Goal: Task Accomplishment & Management: Use online tool/utility

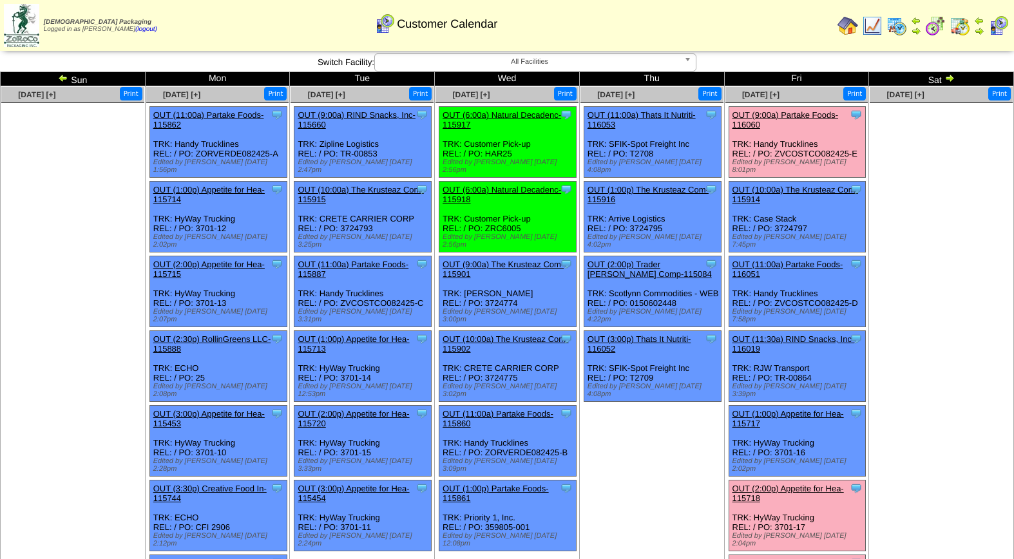
scroll to position [133, 0]
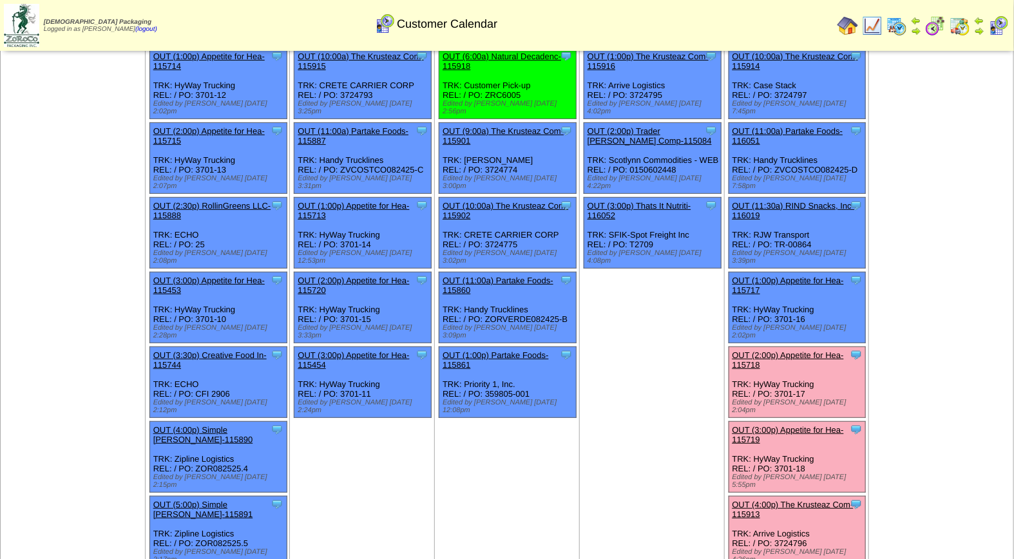
click at [803, 351] on link "OUT (2:00p) Appetite for Hea-115718" at bounding box center [788, 360] width 111 height 19
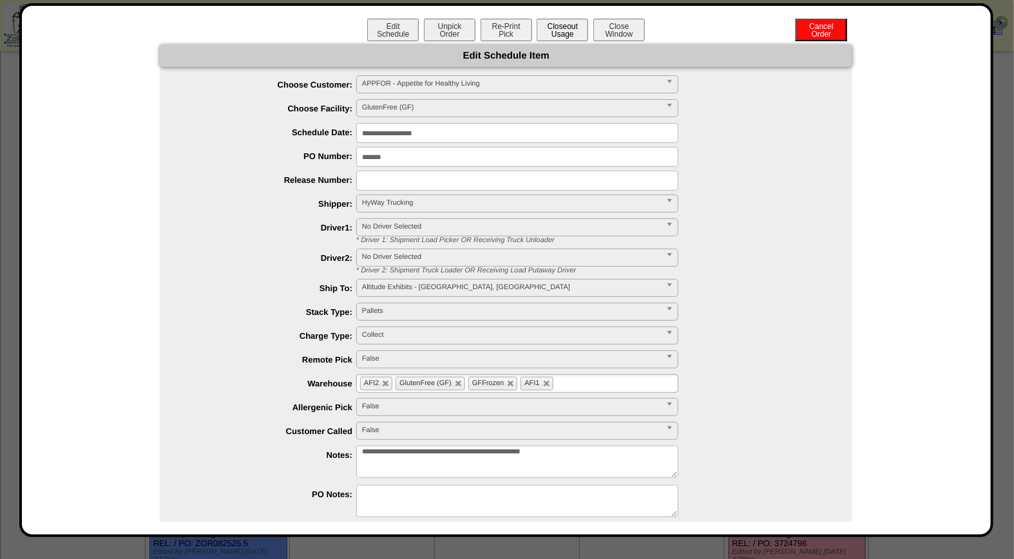
click at [557, 31] on button "Closeout Usage" at bounding box center [563, 30] width 52 height 23
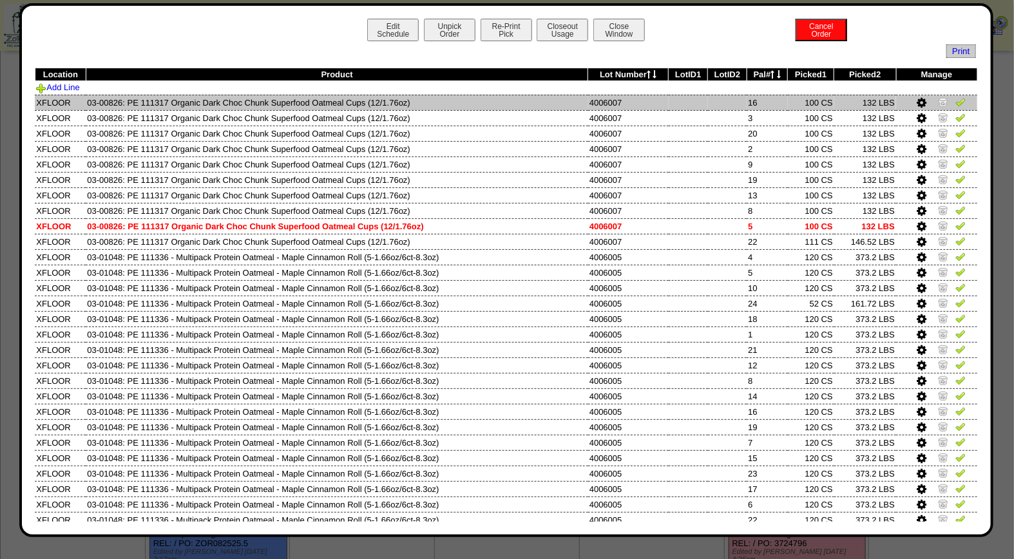
click at [956, 100] on img at bounding box center [961, 102] width 10 height 10
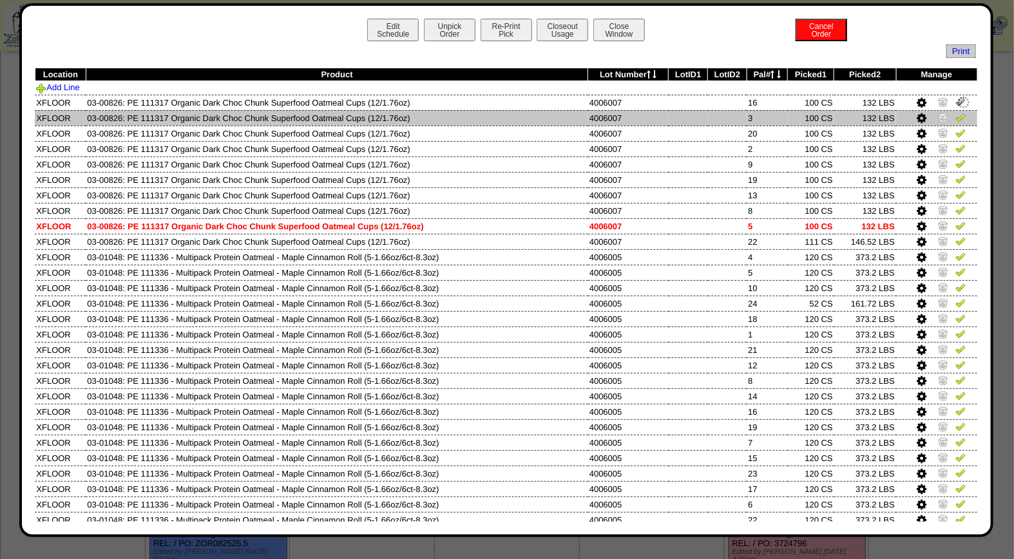
click at [956, 114] on img at bounding box center [961, 117] width 10 height 10
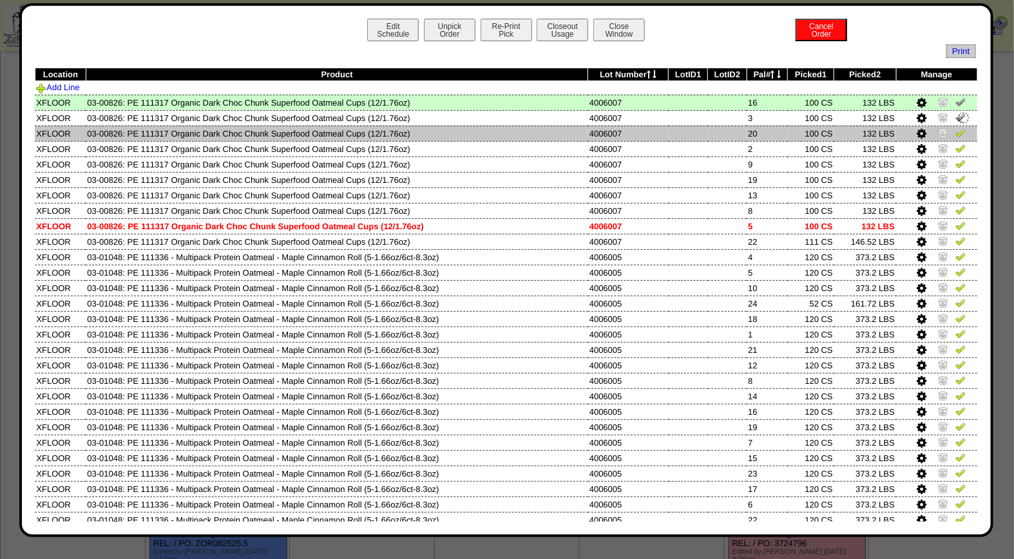
click at [956, 132] on img at bounding box center [961, 133] width 10 height 10
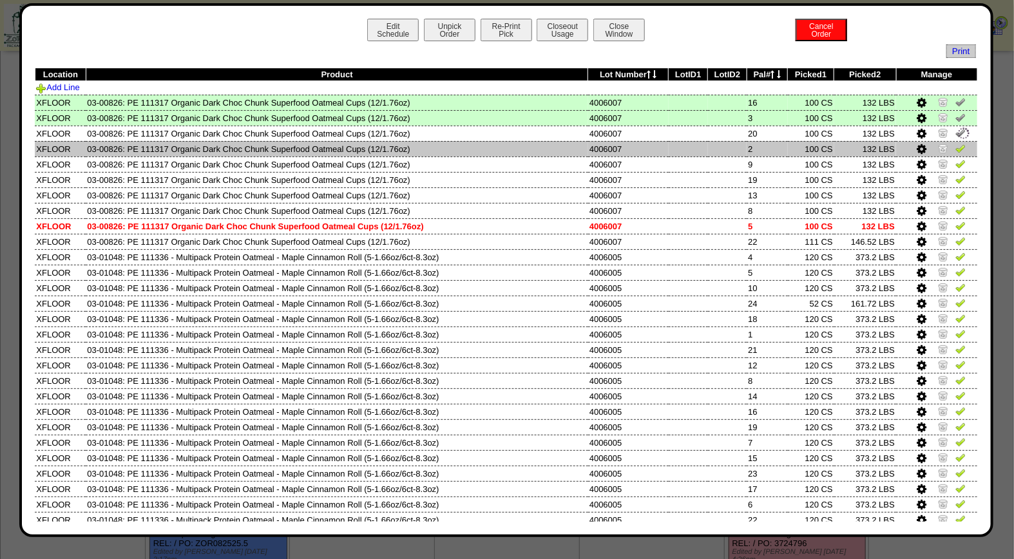
click at [956, 150] on img at bounding box center [961, 148] width 10 height 10
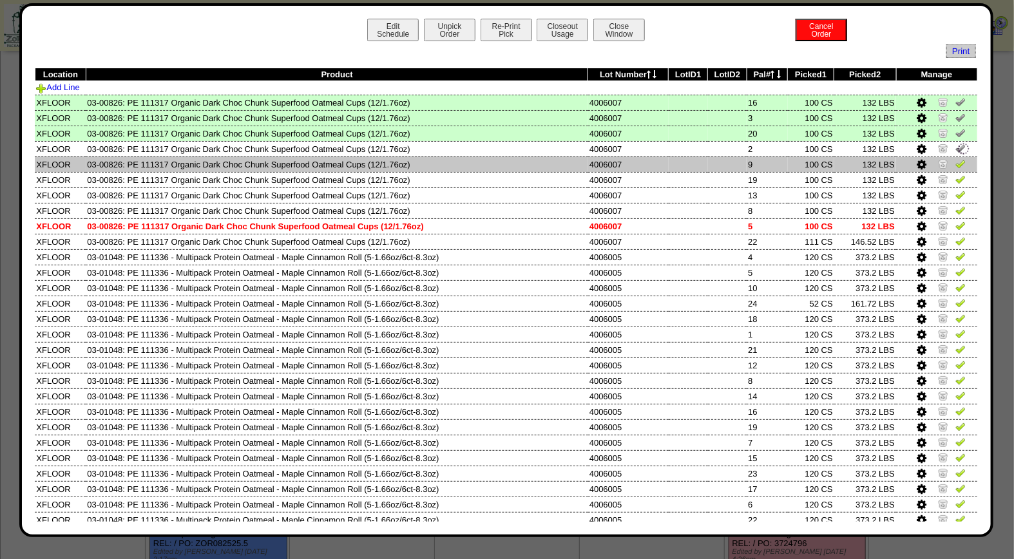
click at [956, 166] on img at bounding box center [961, 164] width 10 height 10
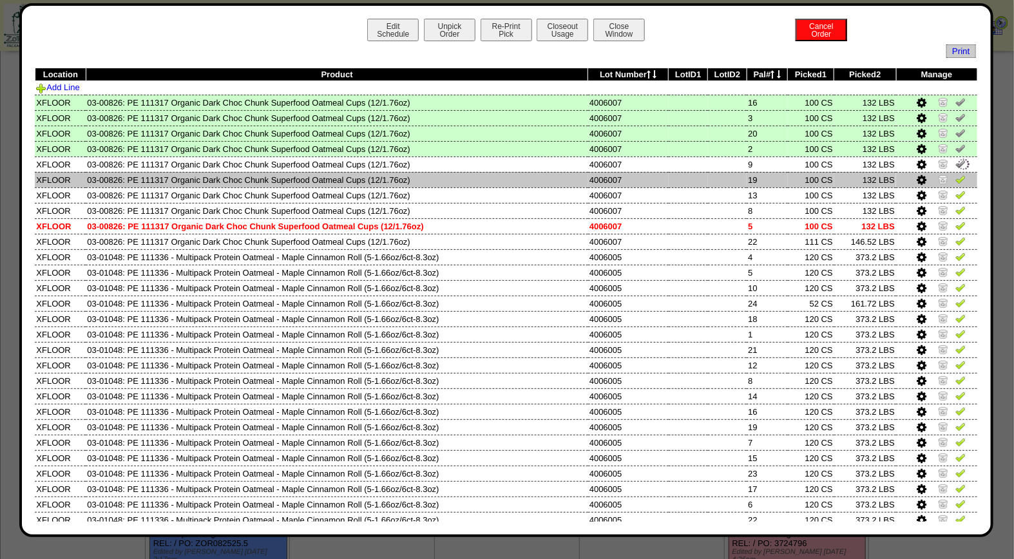
click at [956, 180] on img at bounding box center [961, 179] width 10 height 10
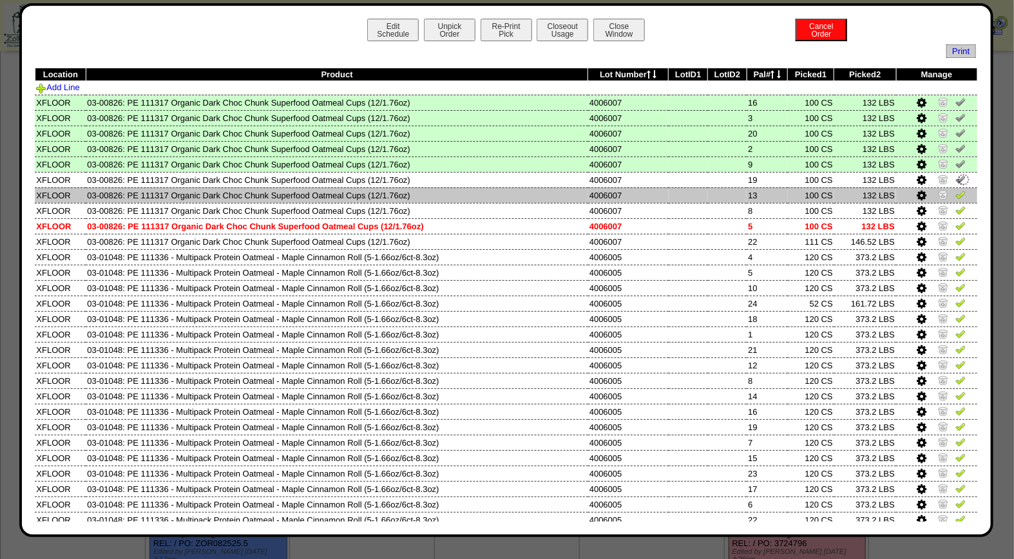
click at [956, 195] on img at bounding box center [961, 194] width 10 height 10
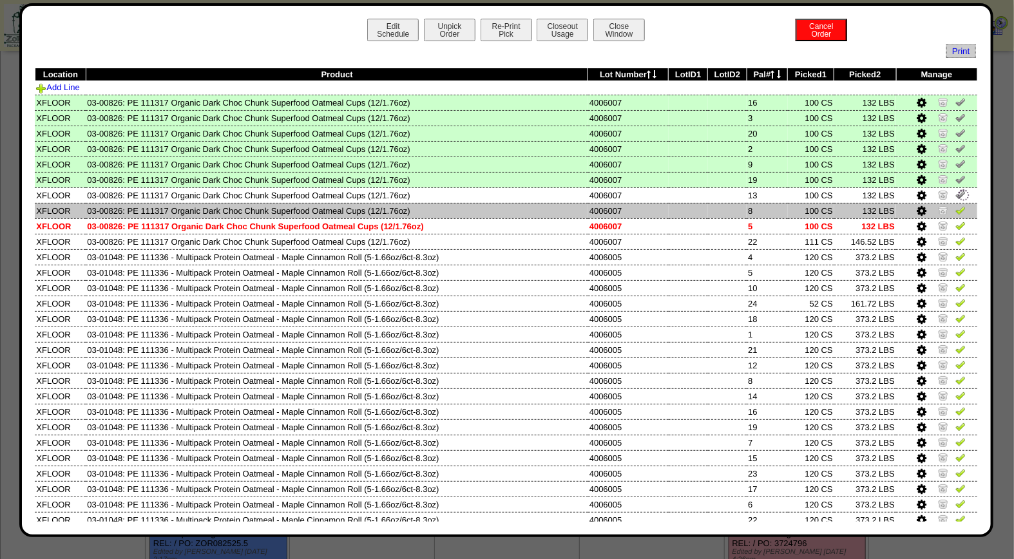
click at [956, 207] on img at bounding box center [961, 210] width 10 height 10
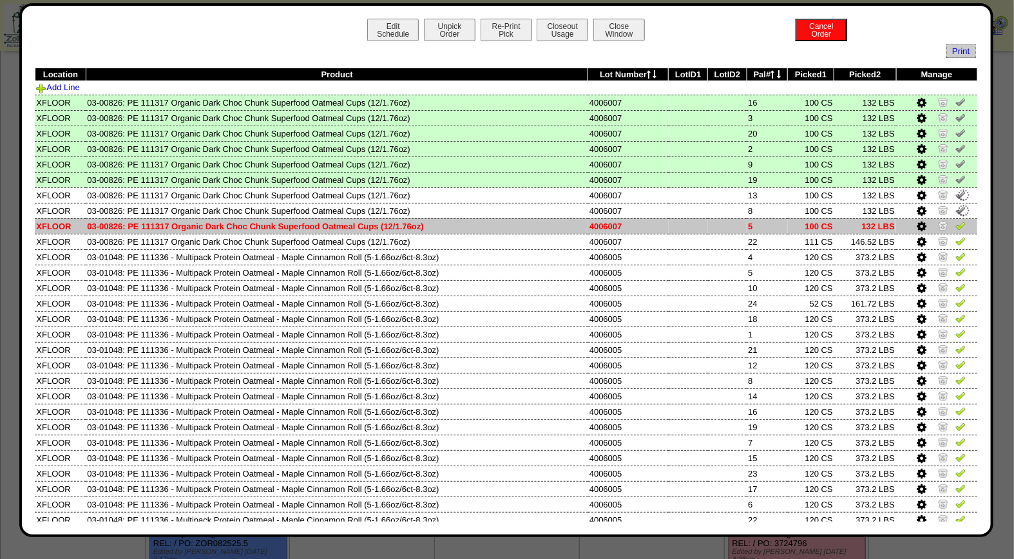
click at [956, 222] on img at bounding box center [961, 225] width 10 height 10
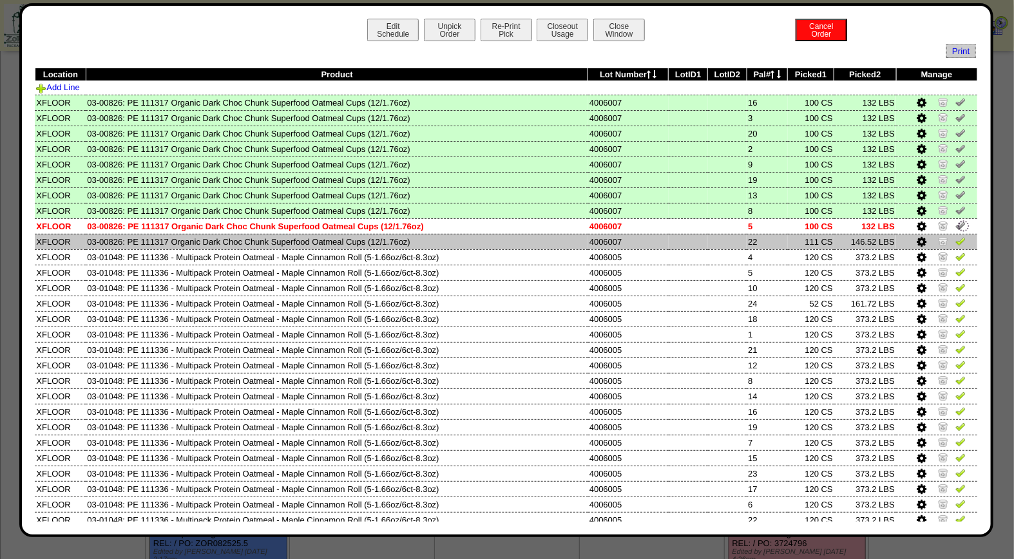
click at [956, 237] on img at bounding box center [961, 241] width 10 height 10
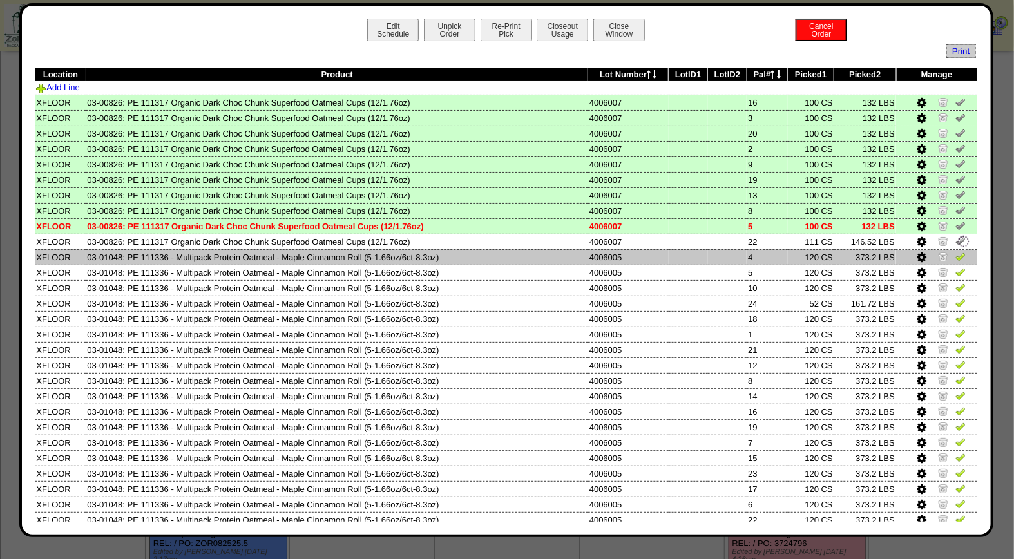
click at [956, 254] on img at bounding box center [961, 256] width 10 height 10
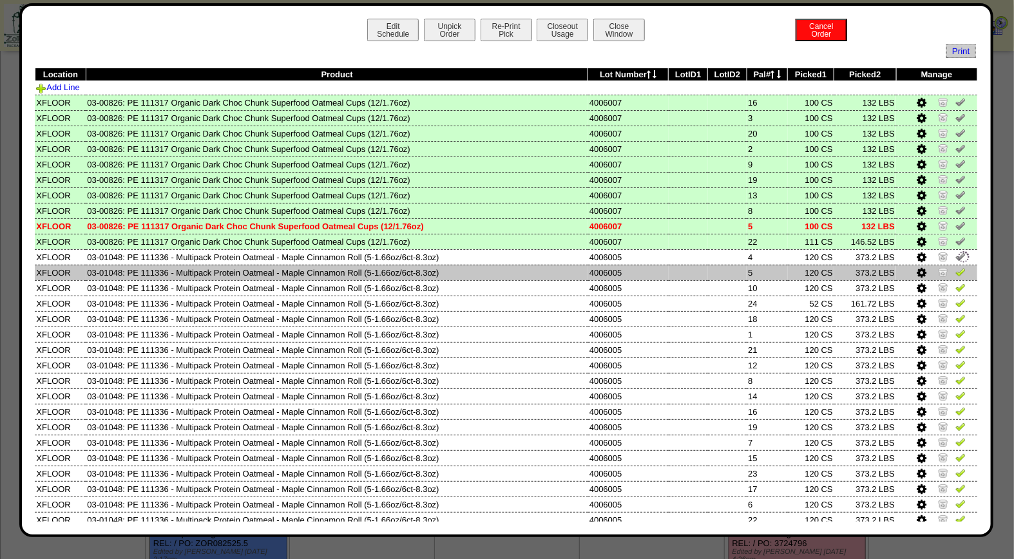
click at [956, 271] on img at bounding box center [961, 272] width 10 height 10
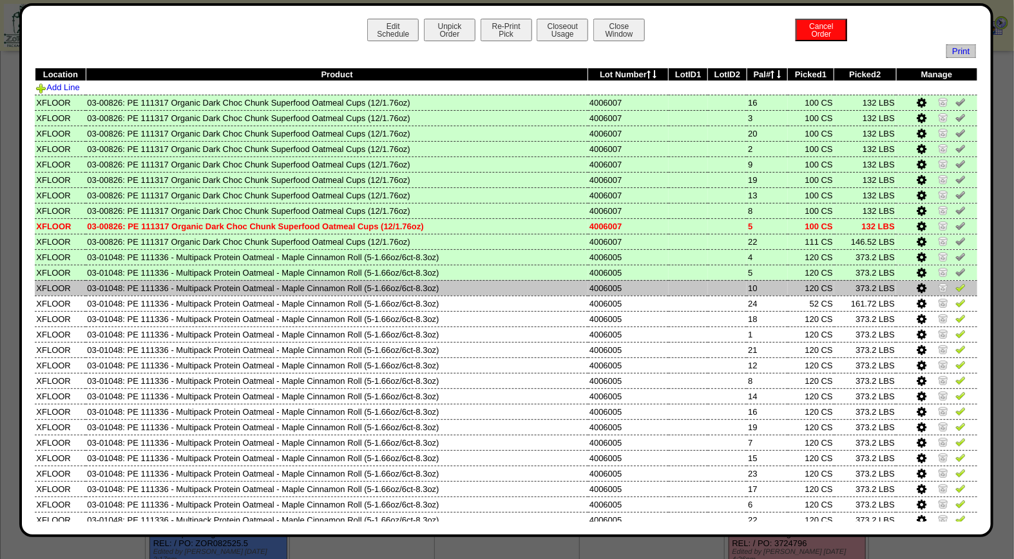
click at [956, 288] on img at bounding box center [961, 287] width 10 height 10
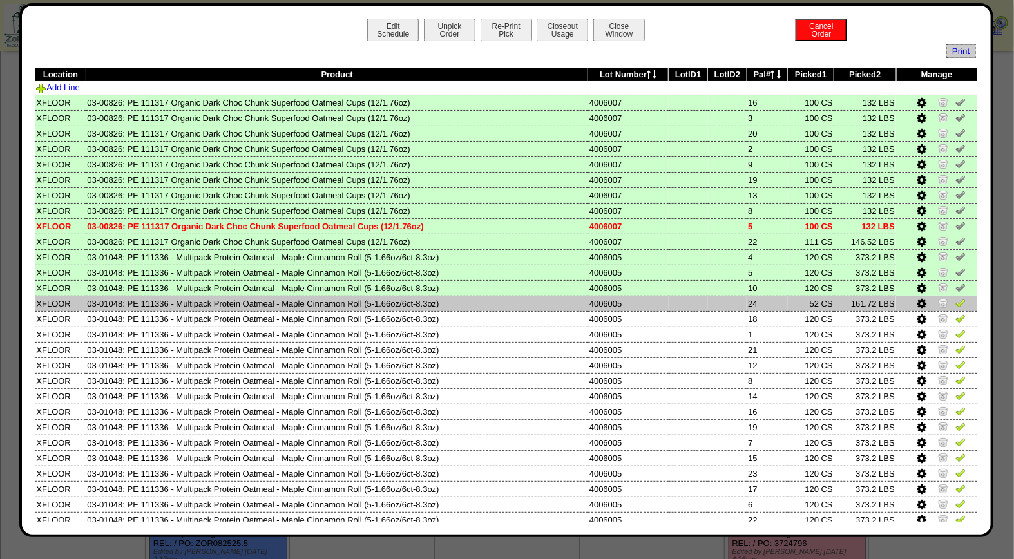
click at [956, 300] on img at bounding box center [961, 303] width 10 height 10
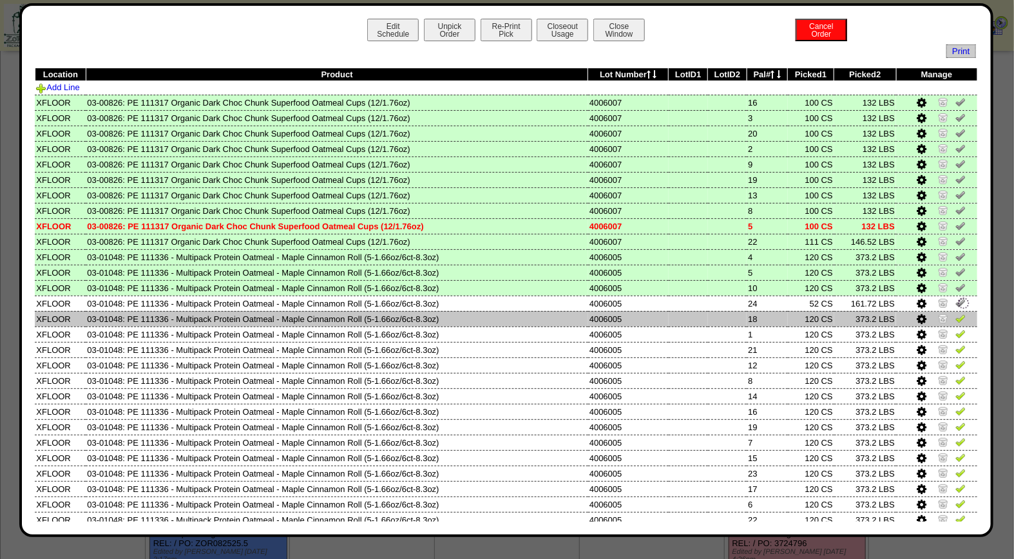
click at [956, 318] on img at bounding box center [961, 318] width 10 height 10
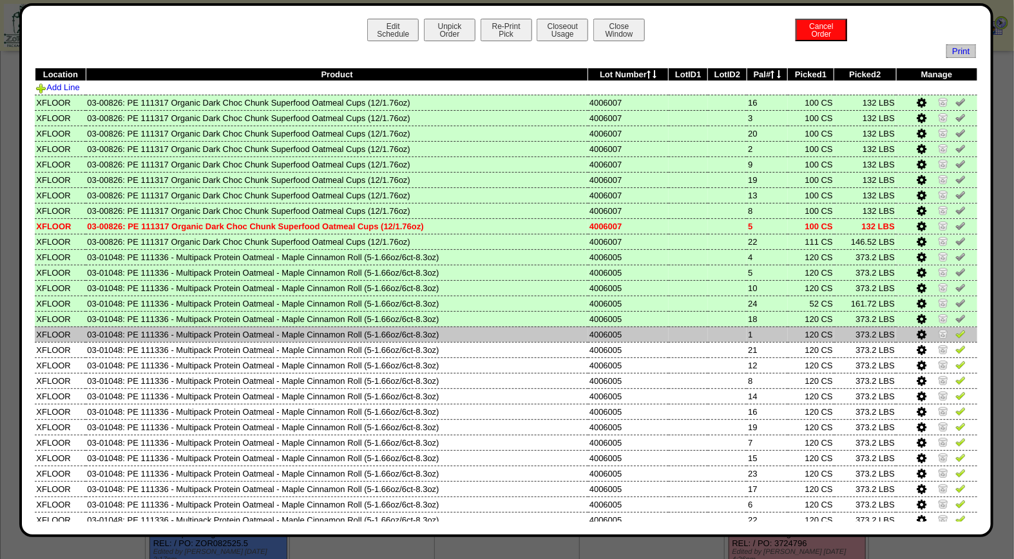
click at [956, 333] on img at bounding box center [961, 334] width 10 height 10
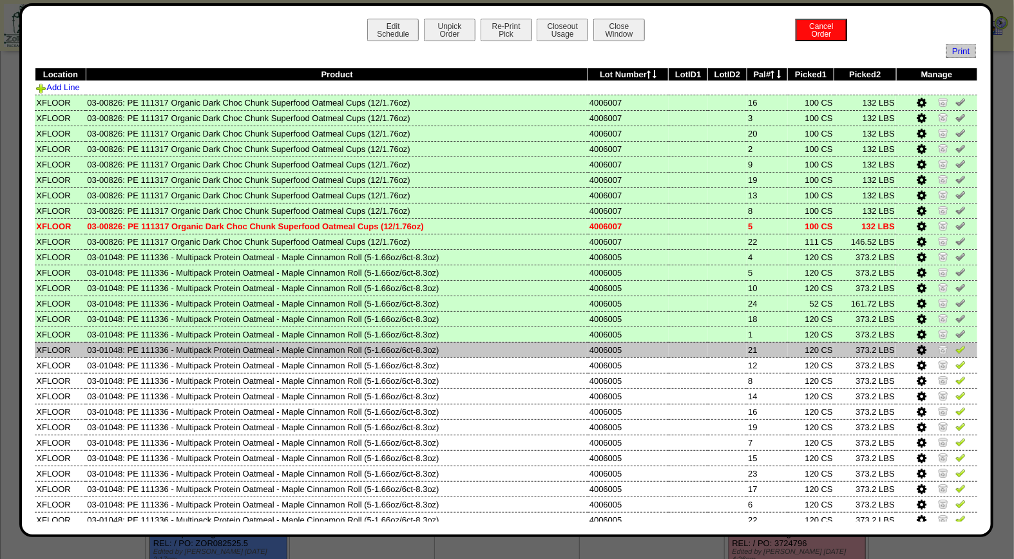
click at [956, 349] on img at bounding box center [961, 349] width 10 height 10
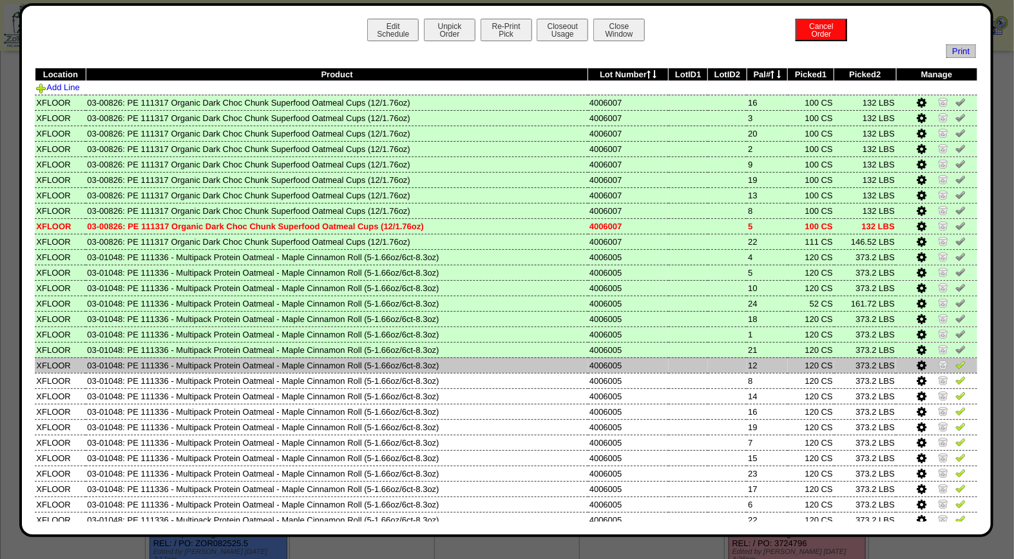
click at [956, 360] on img at bounding box center [961, 365] width 10 height 10
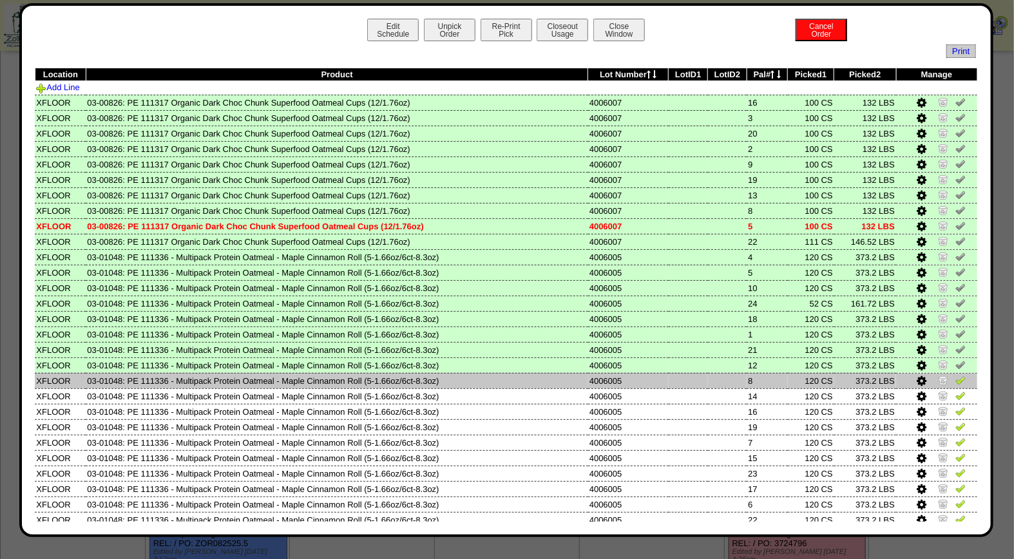
click at [956, 375] on img at bounding box center [961, 380] width 10 height 10
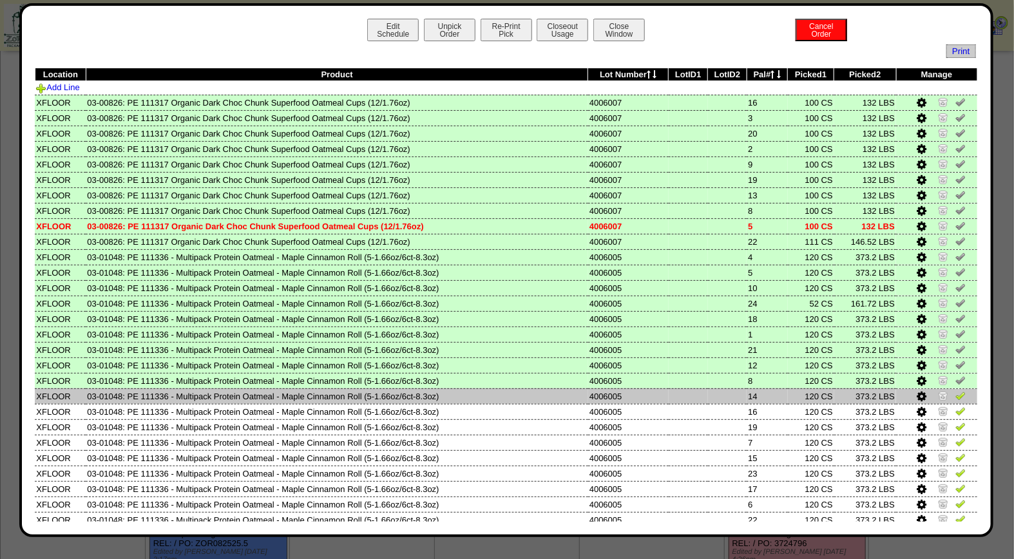
click at [956, 391] on img at bounding box center [961, 396] width 10 height 10
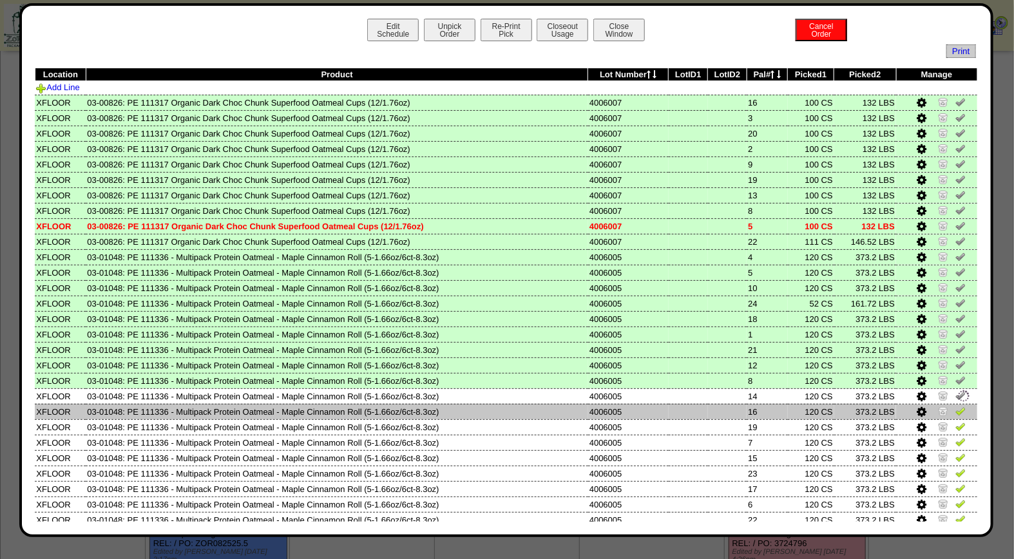
click at [956, 406] on img at bounding box center [961, 411] width 10 height 10
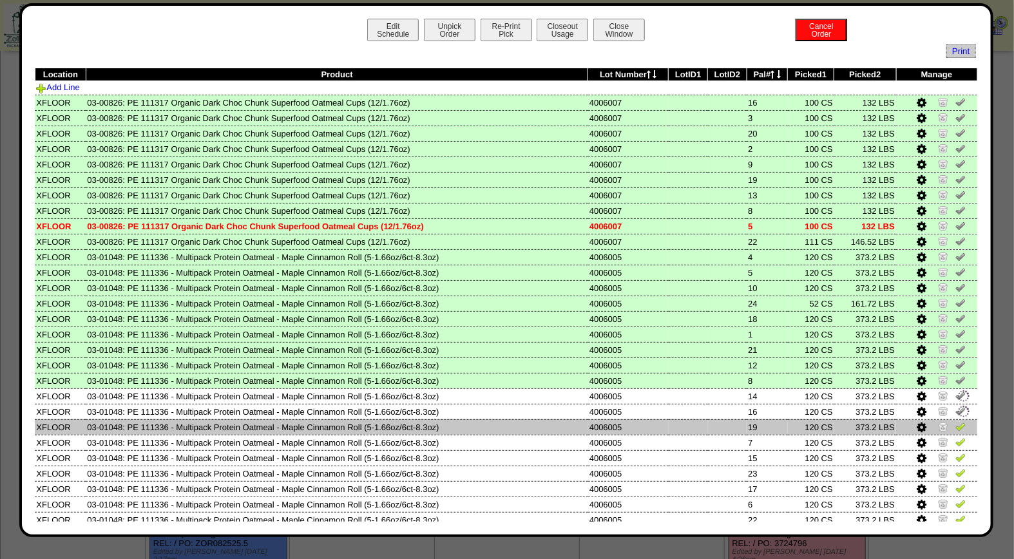
click at [956, 422] on img at bounding box center [961, 426] width 10 height 10
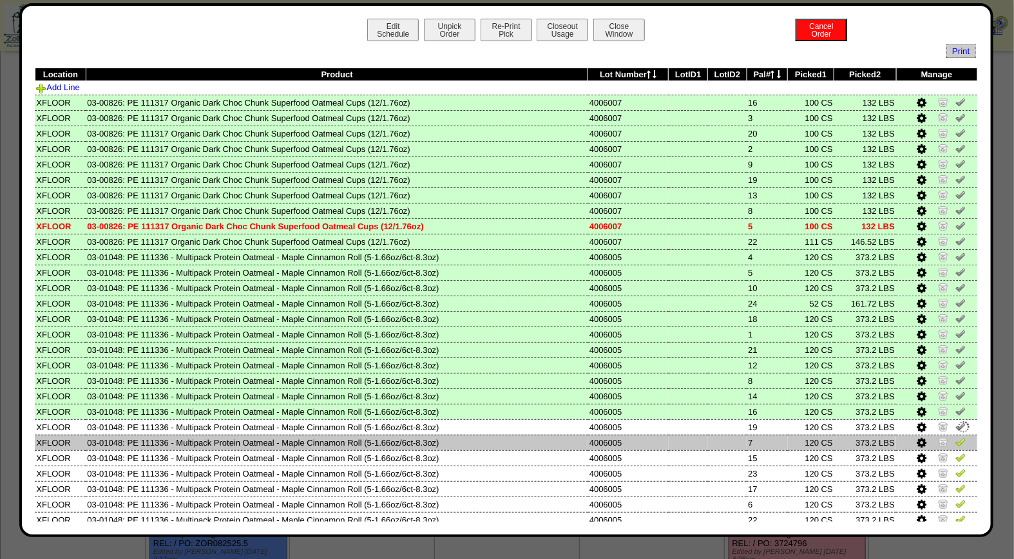
click at [956, 437] on img at bounding box center [961, 442] width 10 height 10
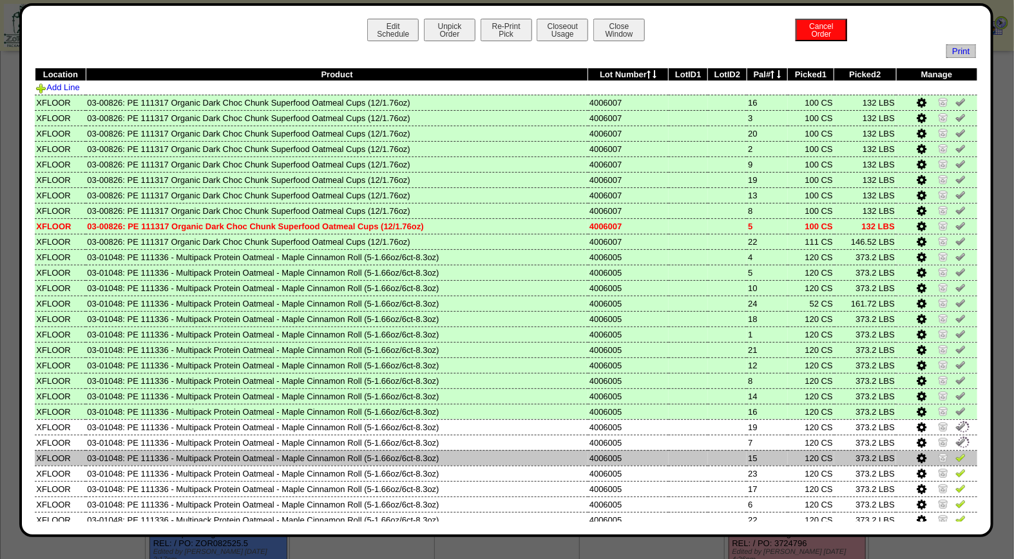
click at [956, 452] on img at bounding box center [961, 457] width 10 height 10
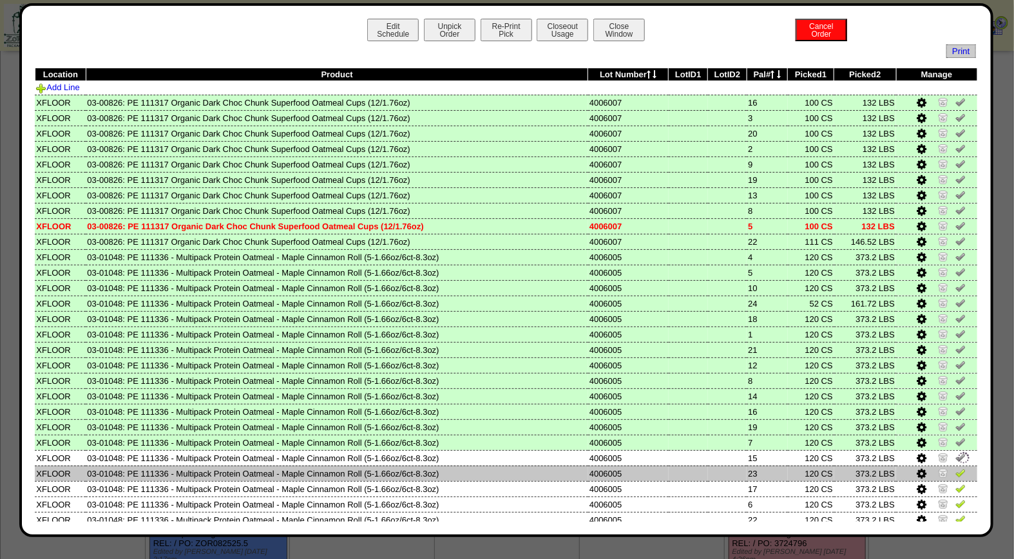
click at [956, 468] on img at bounding box center [961, 473] width 10 height 10
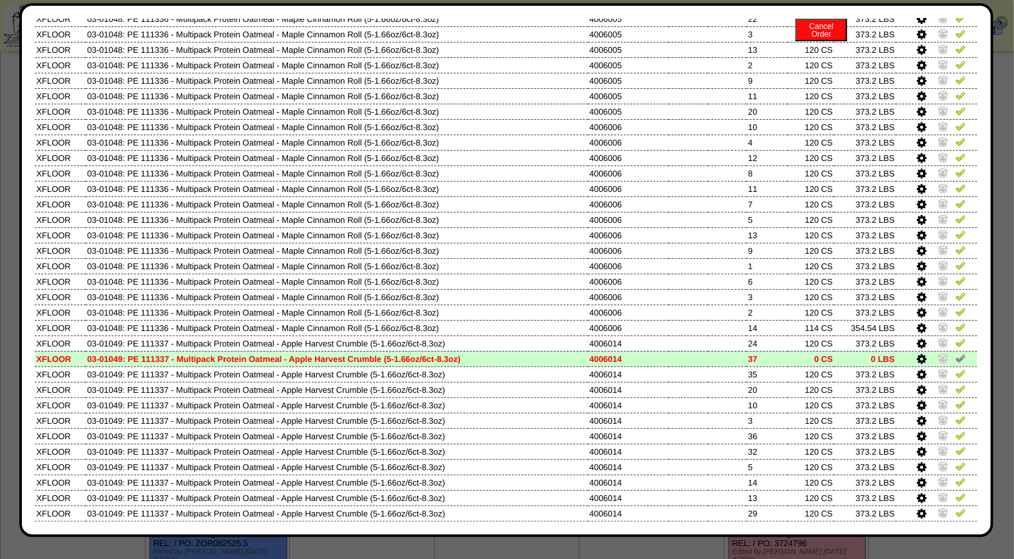
scroll to position [514, 0]
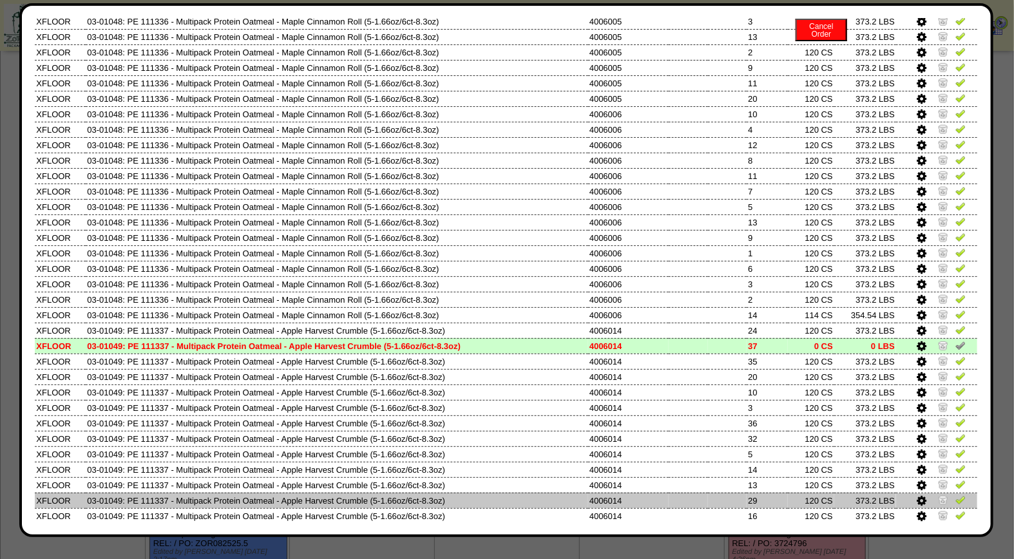
click at [938, 495] on img at bounding box center [943, 500] width 10 height 10
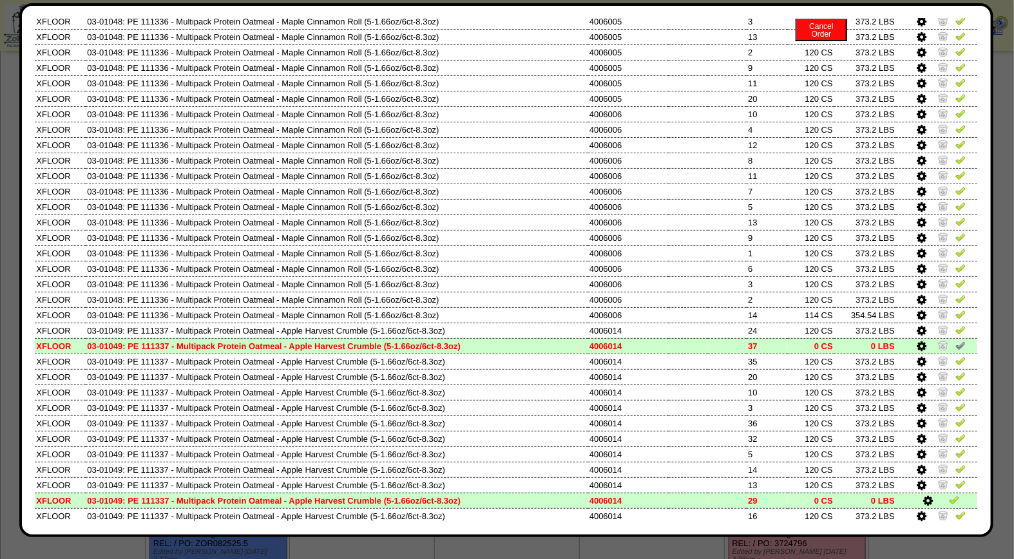
scroll to position [385, 0]
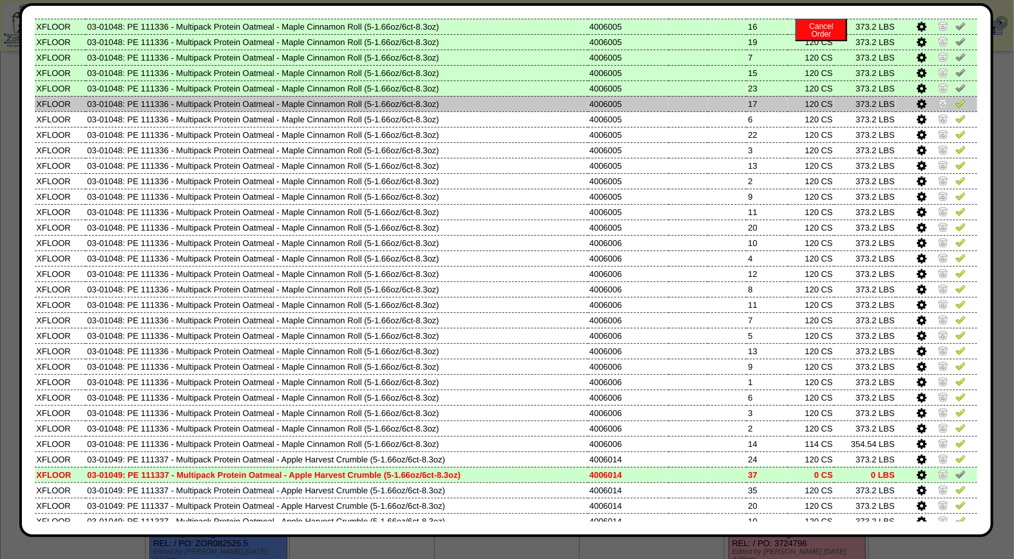
click at [956, 98] on img at bounding box center [961, 103] width 10 height 10
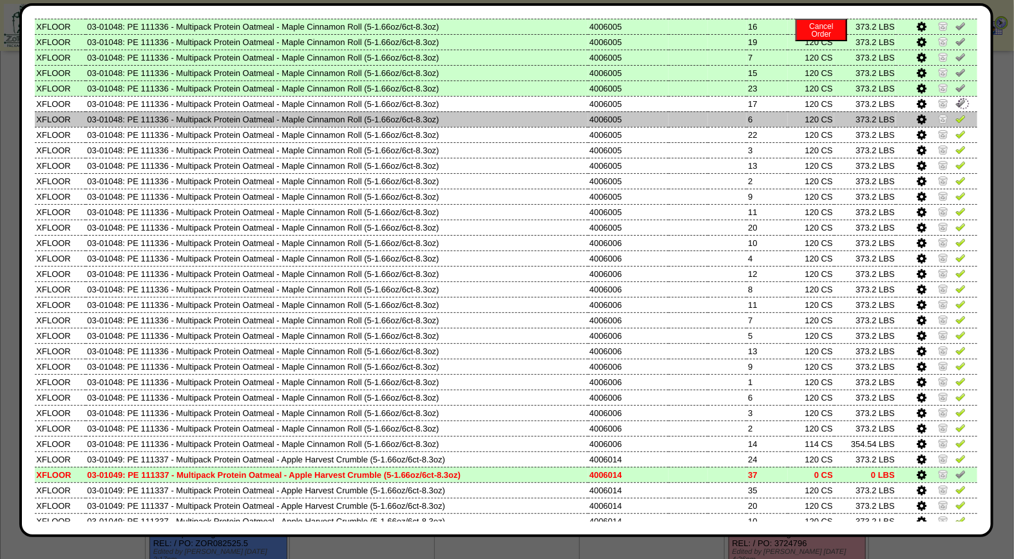
click at [956, 117] on link at bounding box center [961, 121] width 10 height 10
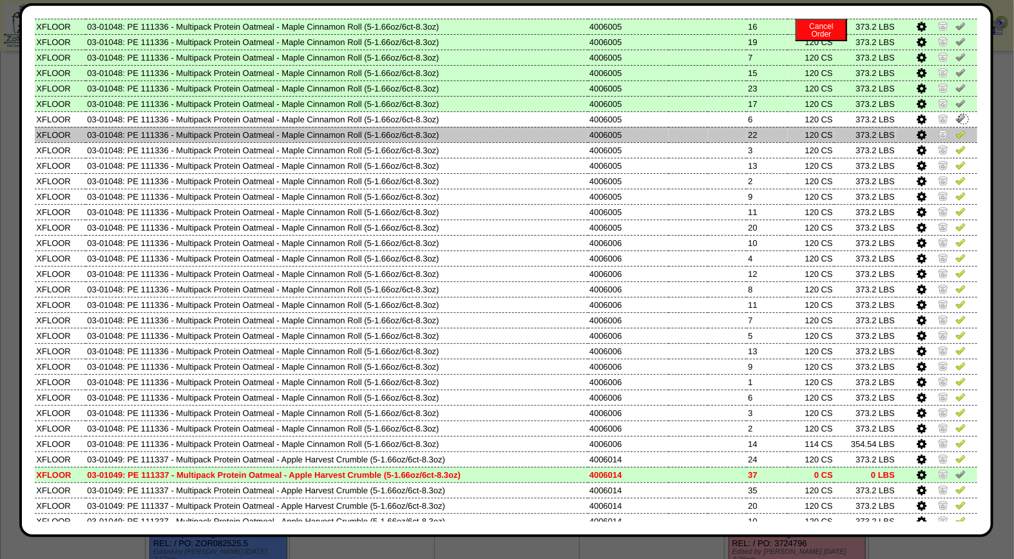
drag, startPoint x: 951, startPoint y: 127, endPoint x: 953, endPoint y: 140, distance: 13.0
click at [956, 129] on img at bounding box center [961, 134] width 10 height 10
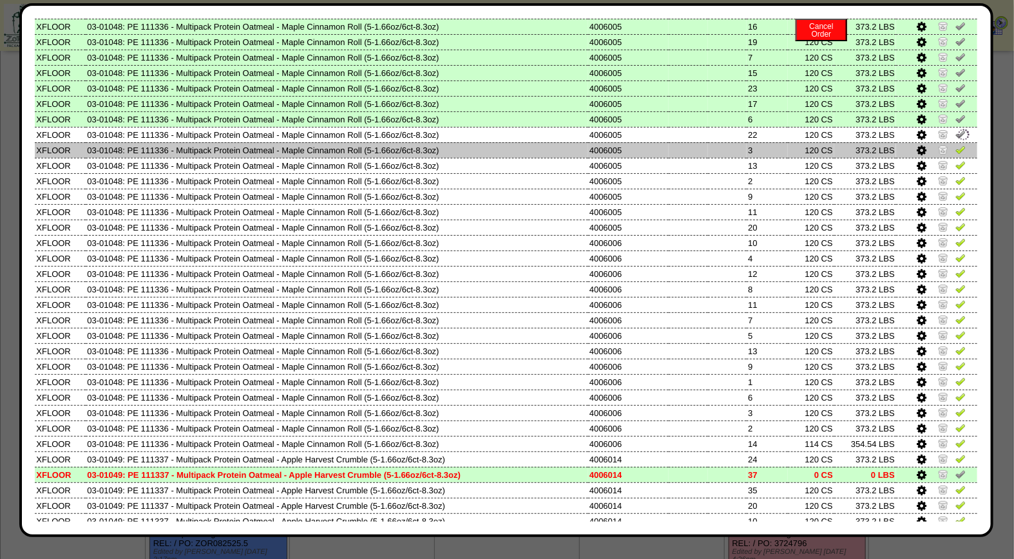
click at [956, 144] on img at bounding box center [961, 149] width 10 height 10
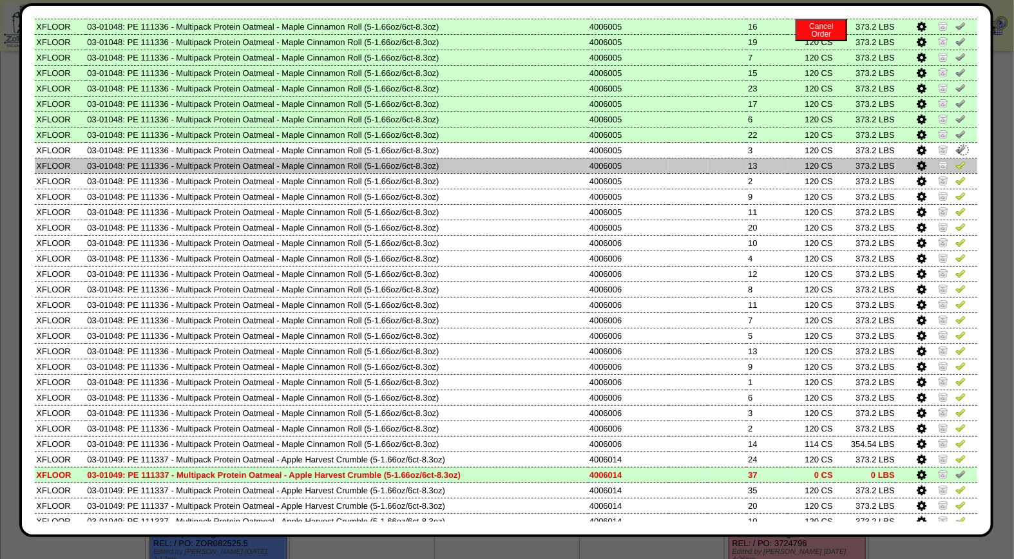
click at [956, 160] on img at bounding box center [961, 165] width 10 height 10
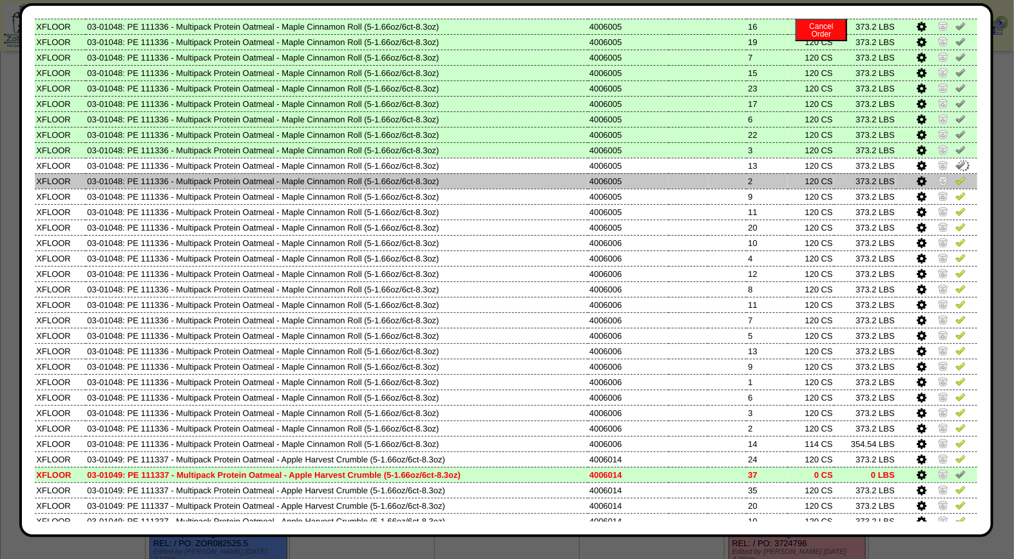
click at [956, 175] on img at bounding box center [961, 180] width 10 height 10
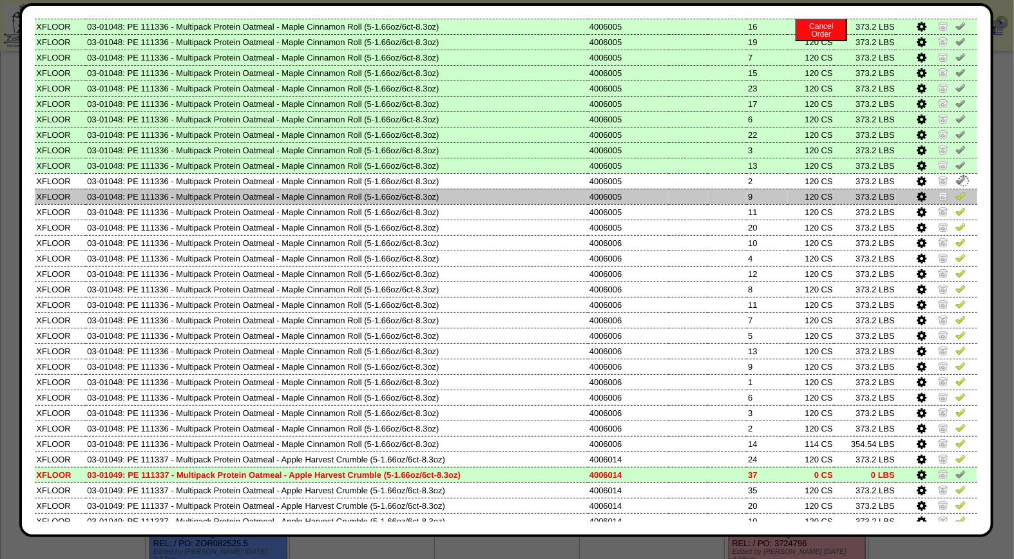
click at [956, 191] on img at bounding box center [961, 196] width 10 height 10
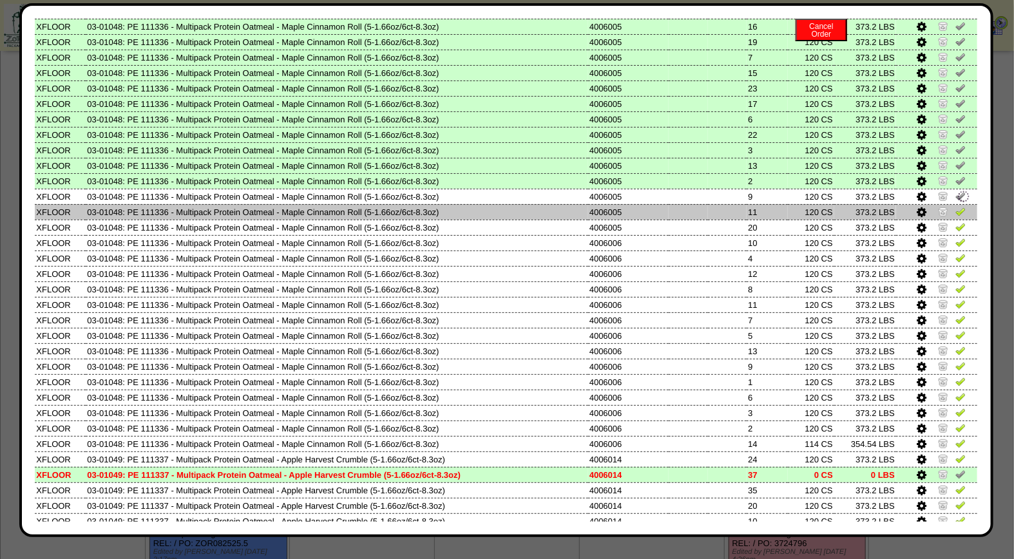
click at [956, 206] on img at bounding box center [961, 211] width 10 height 10
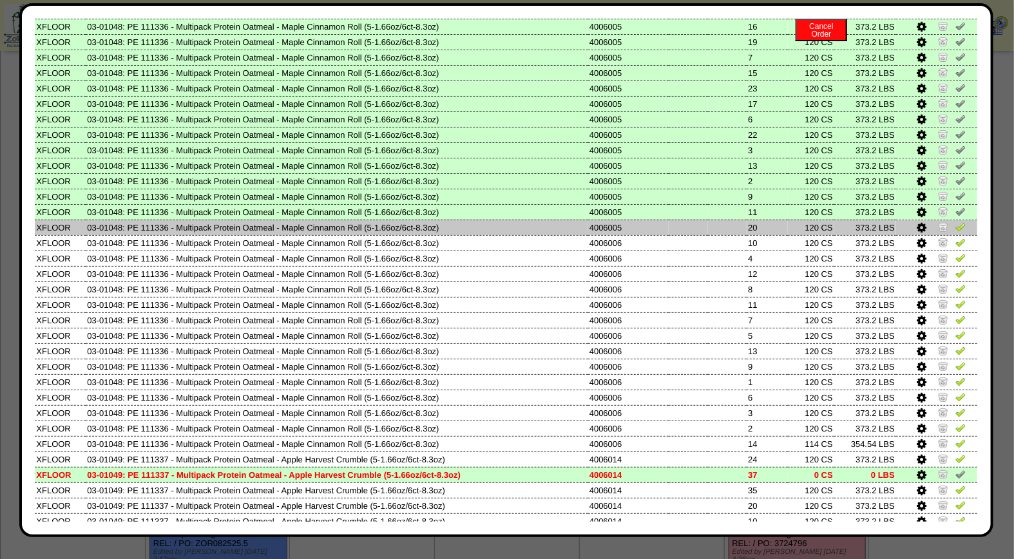
click at [956, 222] on img at bounding box center [961, 227] width 10 height 10
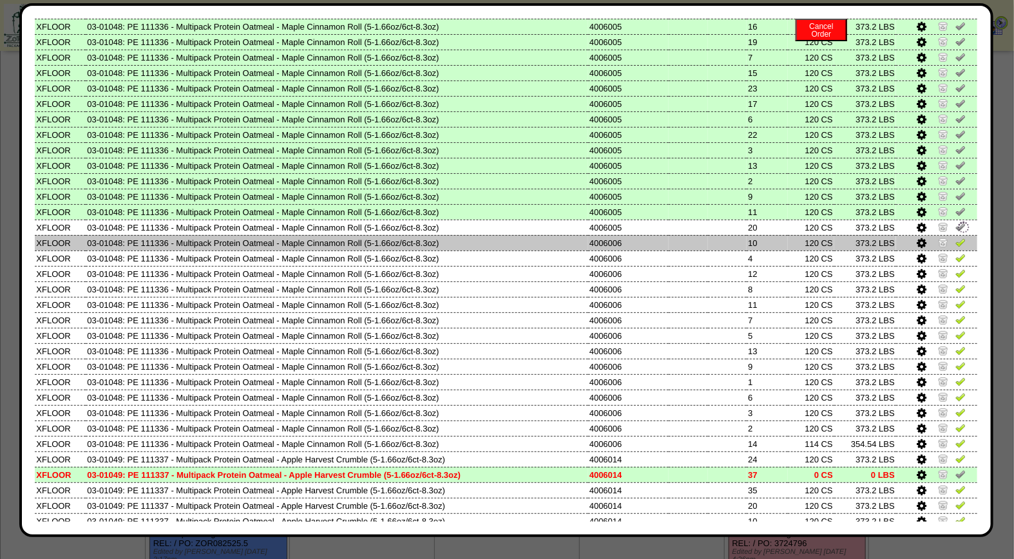
click at [956, 237] on img at bounding box center [961, 242] width 10 height 10
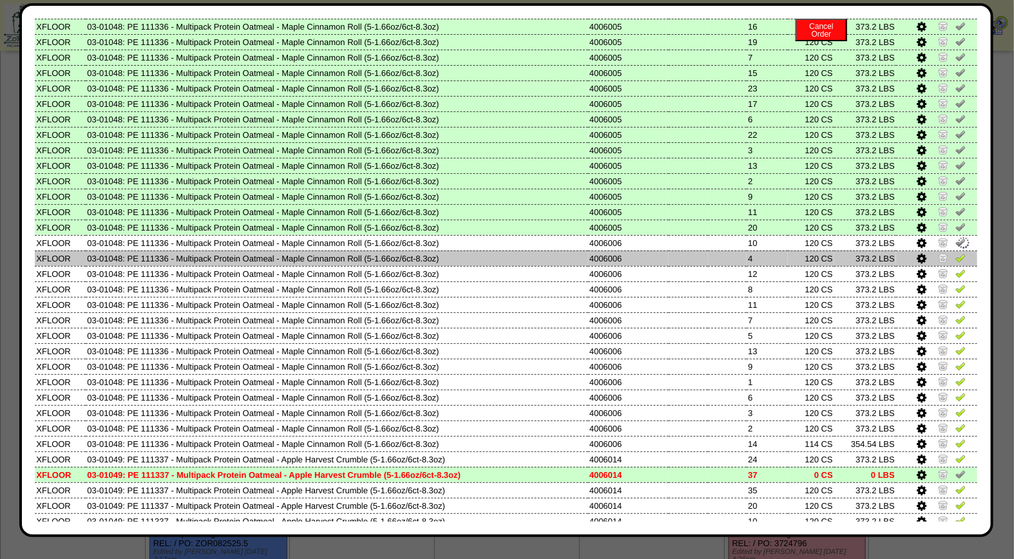
click at [956, 253] on img at bounding box center [961, 258] width 10 height 10
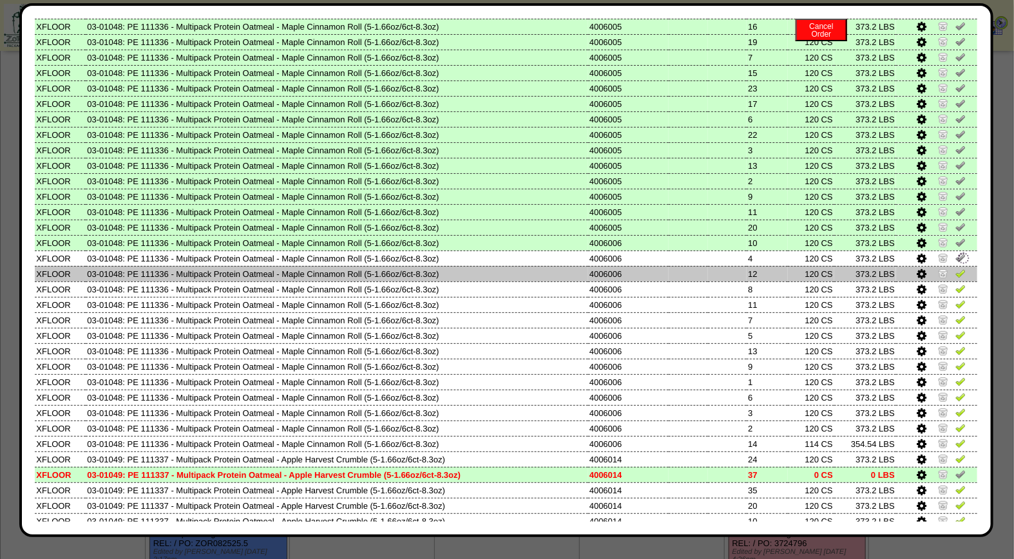
click at [956, 268] on img at bounding box center [961, 273] width 10 height 10
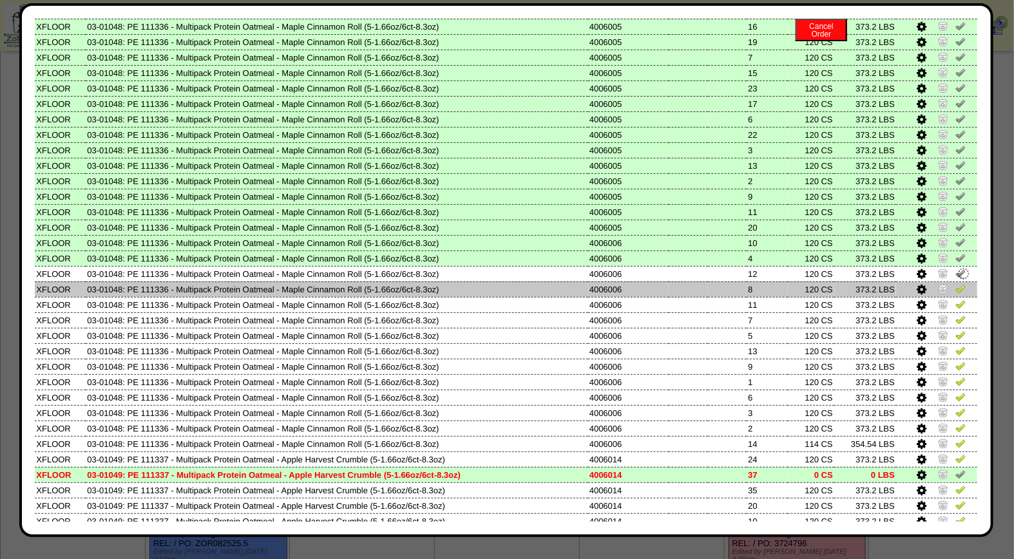
click at [956, 284] on img at bounding box center [961, 289] width 10 height 10
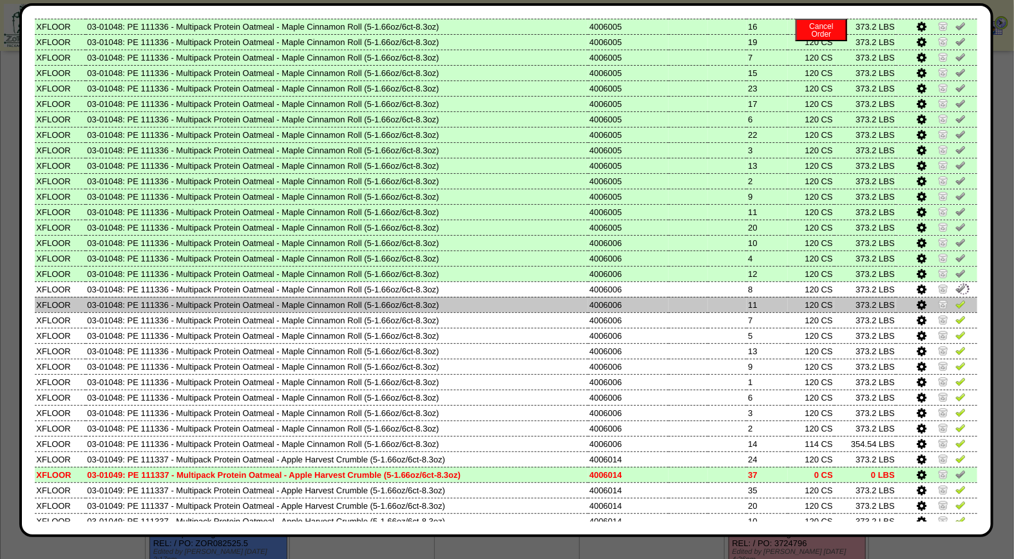
click at [956, 299] on img at bounding box center [961, 304] width 10 height 10
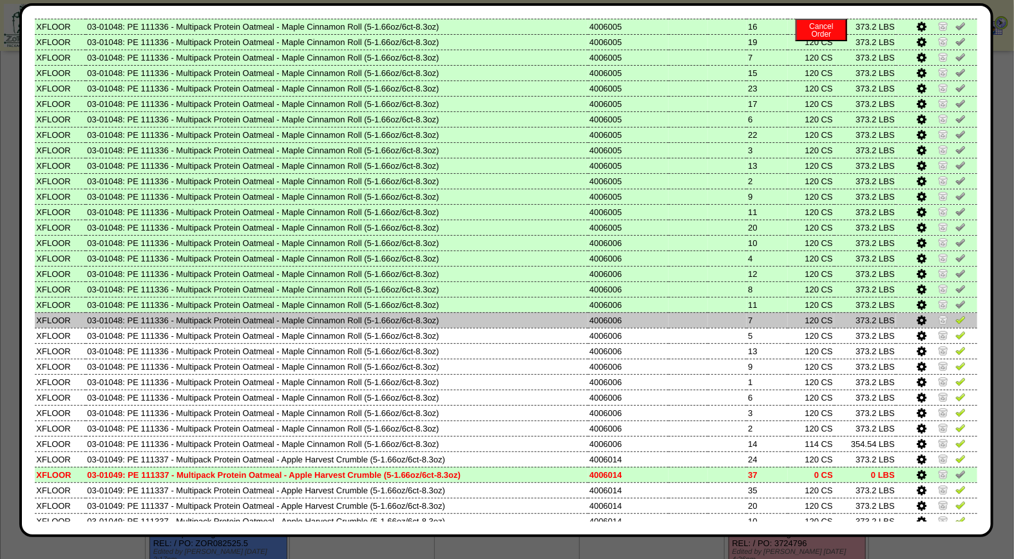
click at [956, 315] on img at bounding box center [961, 320] width 10 height 10
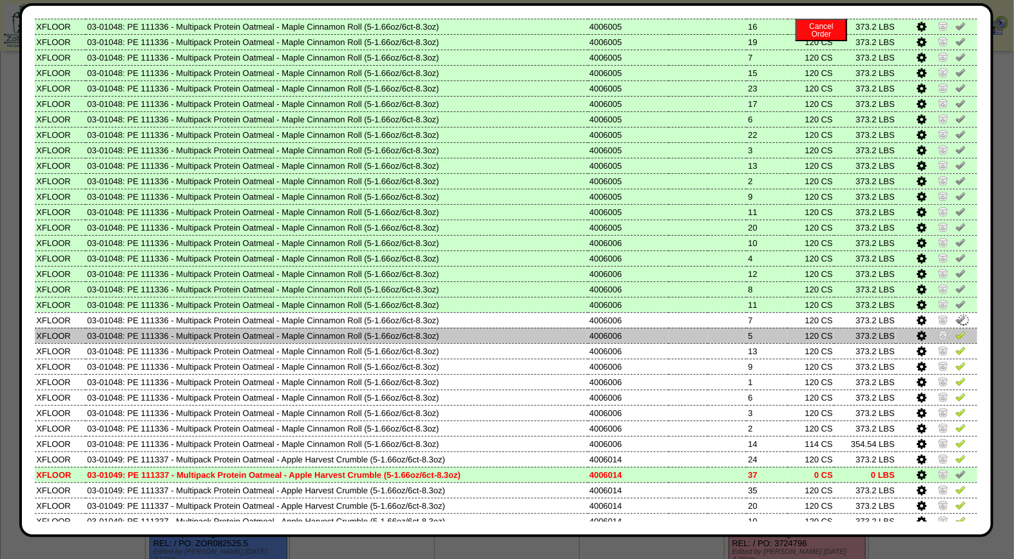
click at [956, 330] on img at bounding box center [961, 335] width 10 height 10
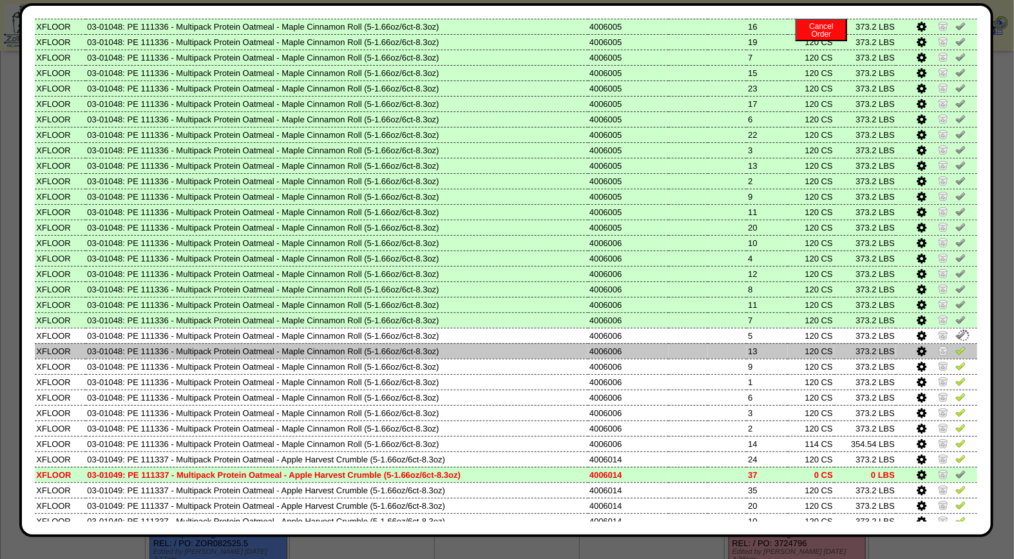
click at [956, 345] on img at bounding box center [961, 350] width 10 height 10
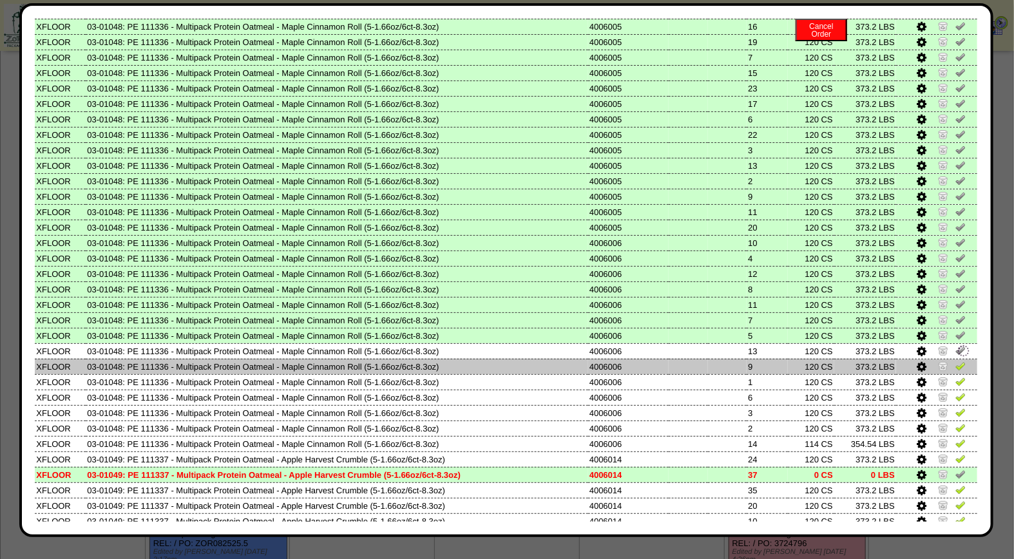
click at [956, 361] on img at bounding box center [961, 366] width 10 height 10
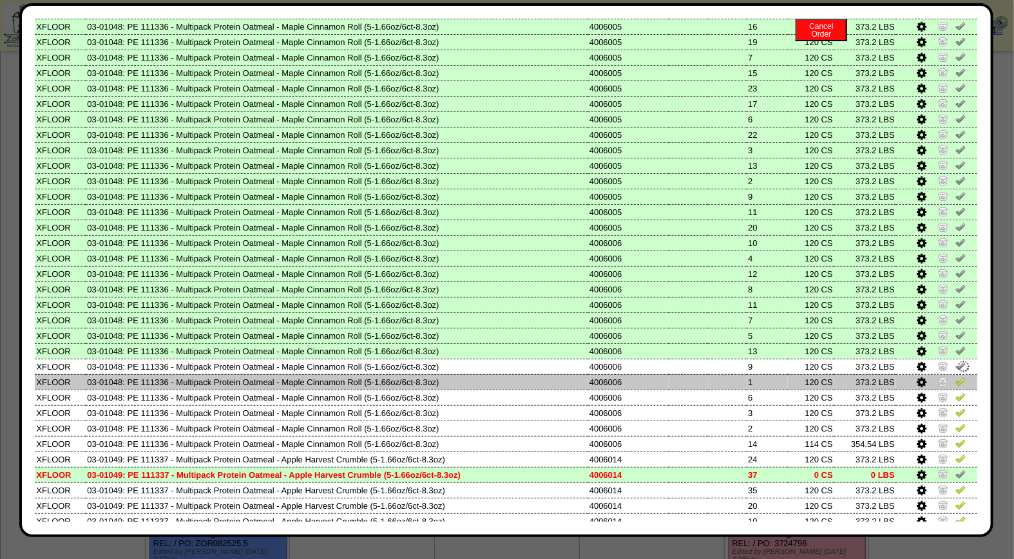
click at [956, 376] on img at bounding box center [961, 381] width 10 height 10
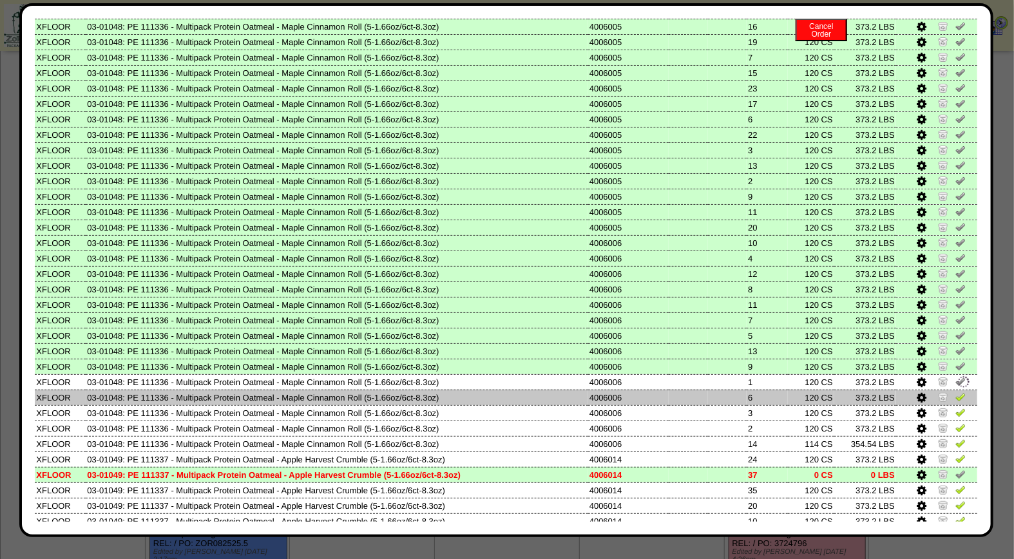
click at [956, 392] on img at bounding box center [961, 397] width 10 height 10
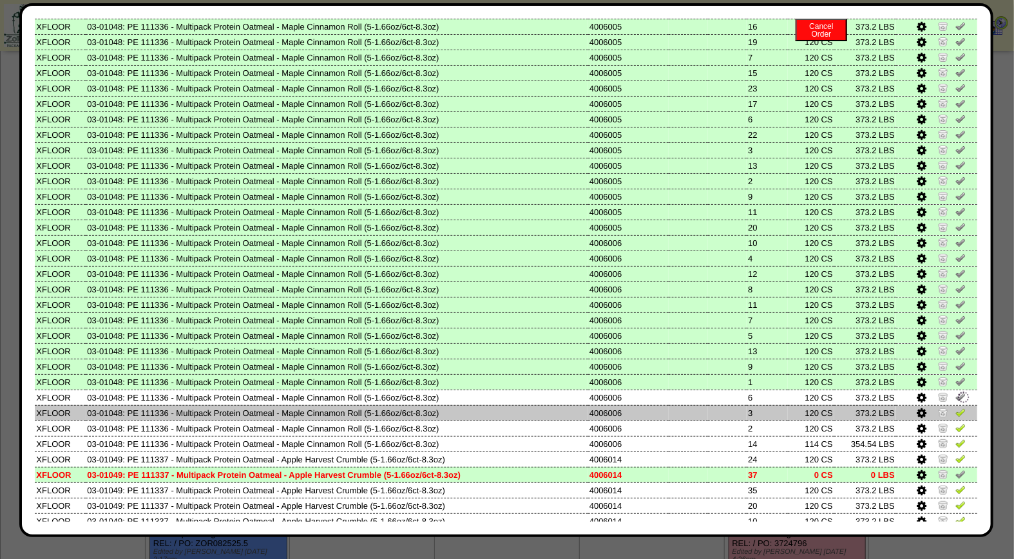
click at [956, 407] on img at bounding box center [961, 412] width 10 height 10
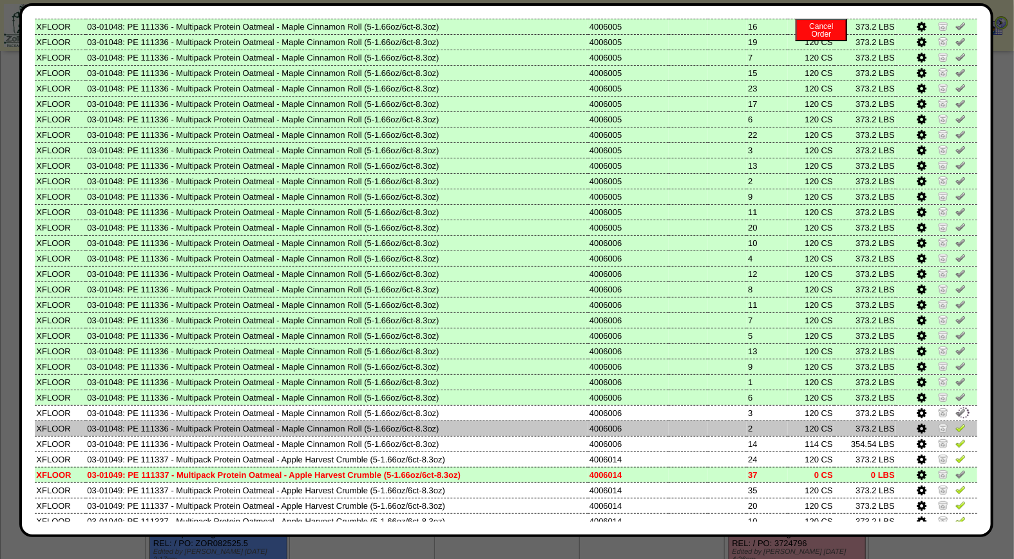
click at [956, 423] on img at bounding box center [961, 428] width 10 height 10
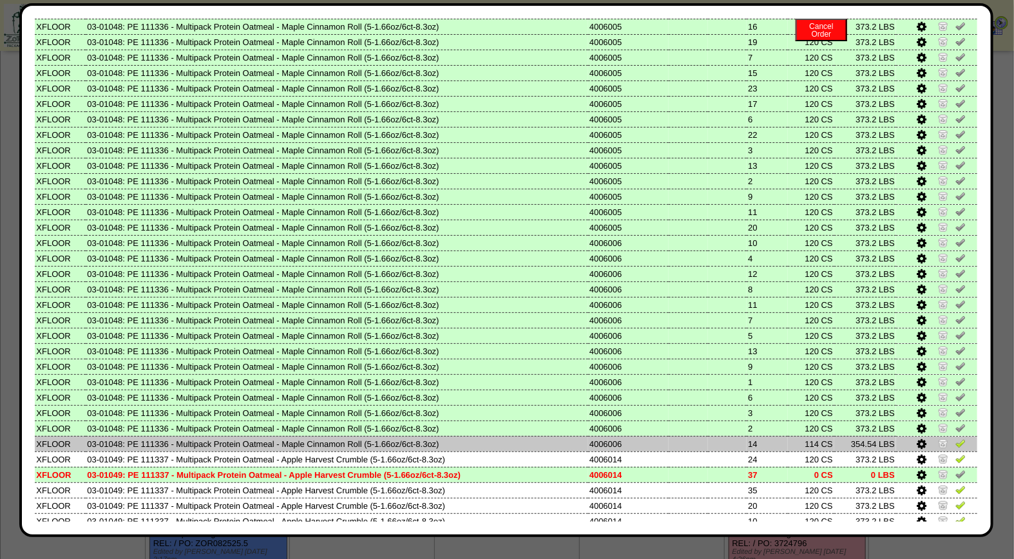
click at [956, 438] on img at bounding box center [961, 443] width 10 height 10
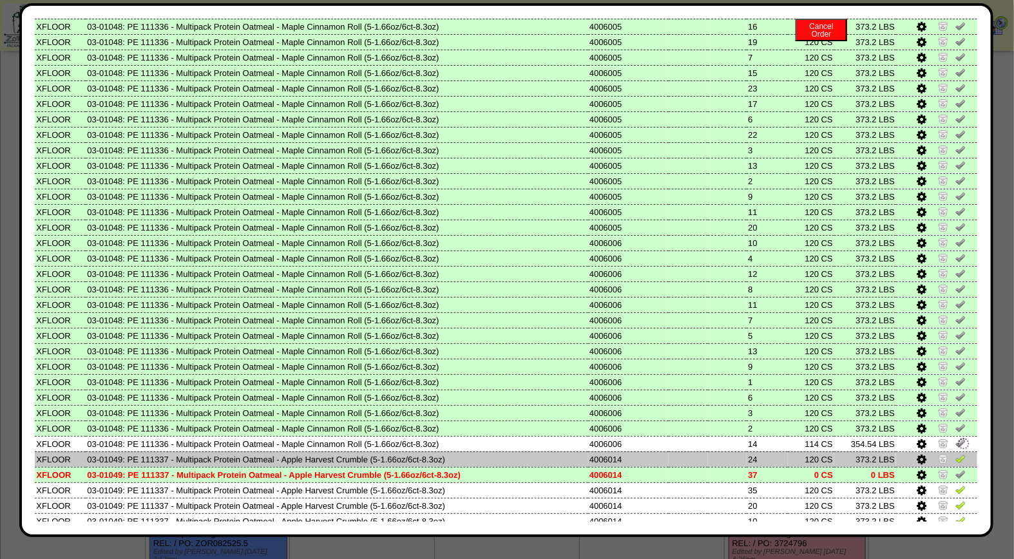
click at [956, 454] on img at bounding box center [961, 459] width 10 height 10
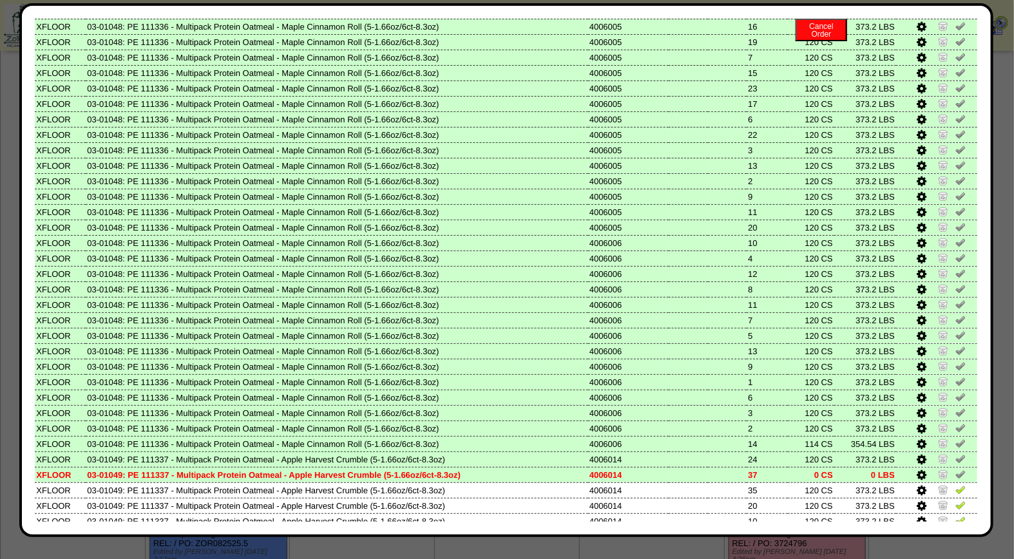
scroll to position [539, 0]
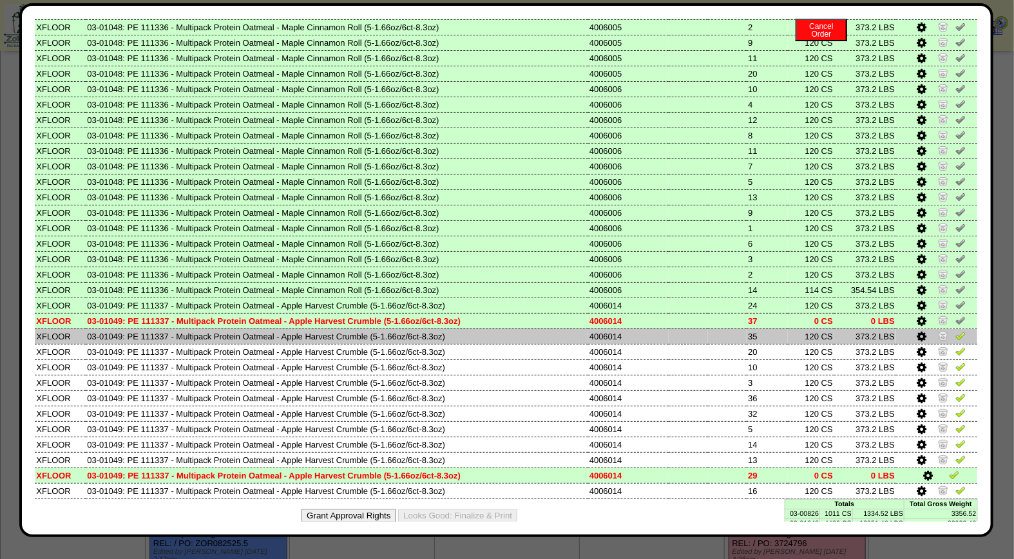
click at [956, 331] on img at bounding box center [961, 336] width 10 height 10
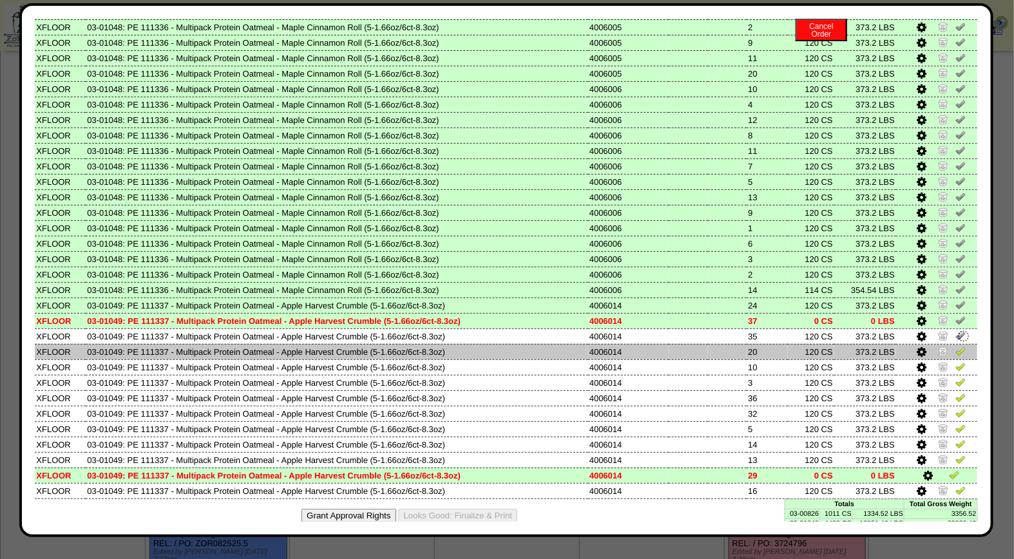
click at [956, 346] on img at bounding box center [961, 351] width 10 height 10
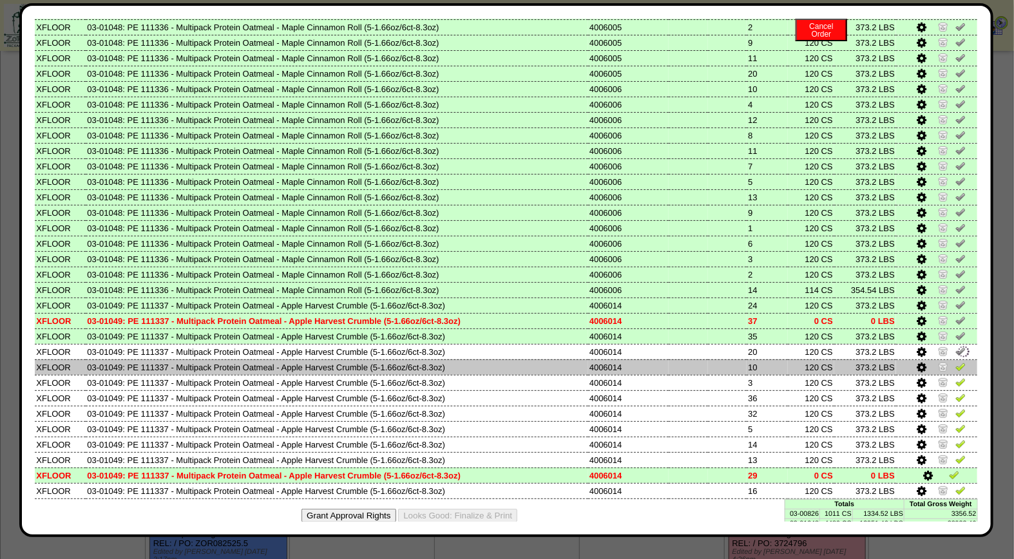
click at [956, 362] on img at bounding box center [961, 367] width 10 height 10
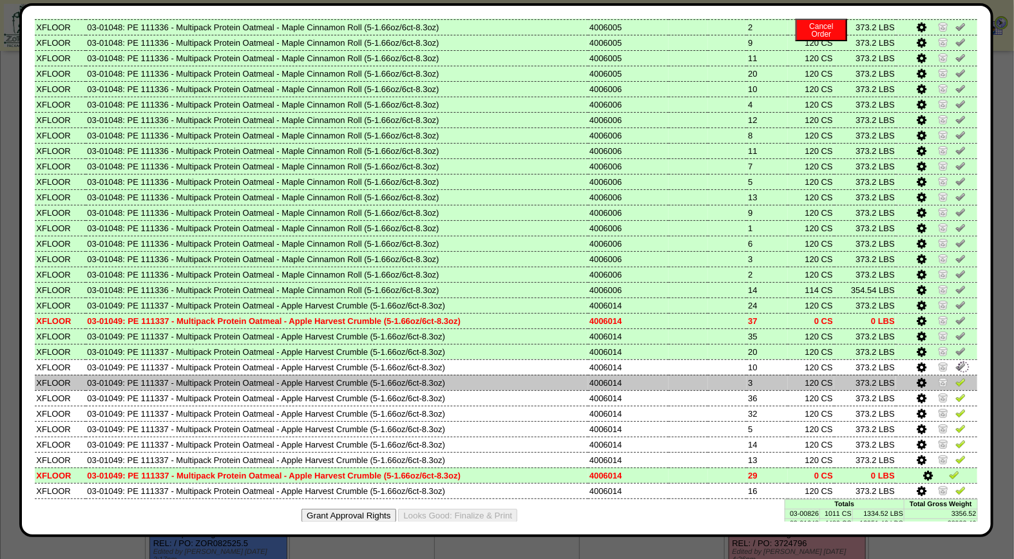
click at [956, 377] on img at bounding box center [961, 382] width 10 height 10
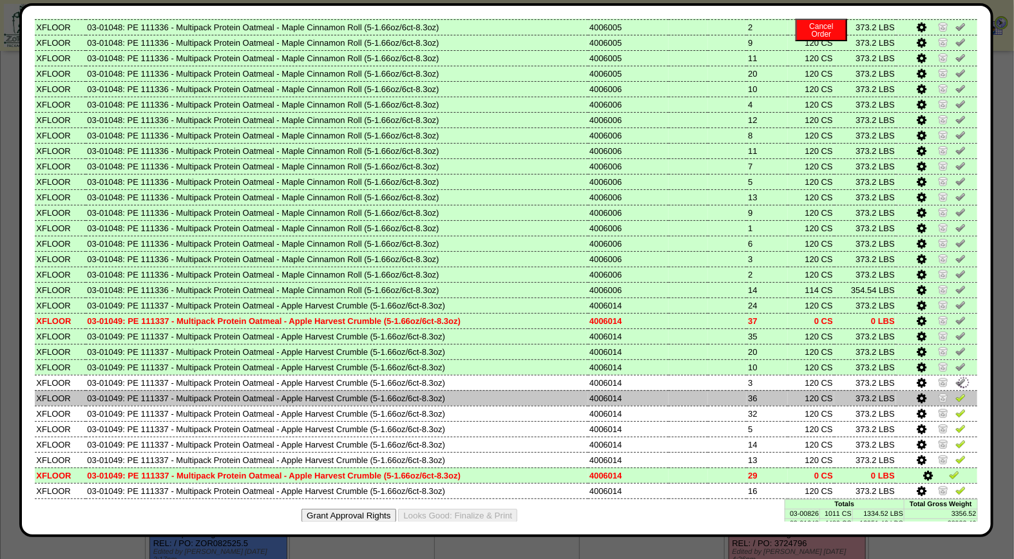
click at [956, 392] on img at bounding box center [961, 397] width 10 height 10
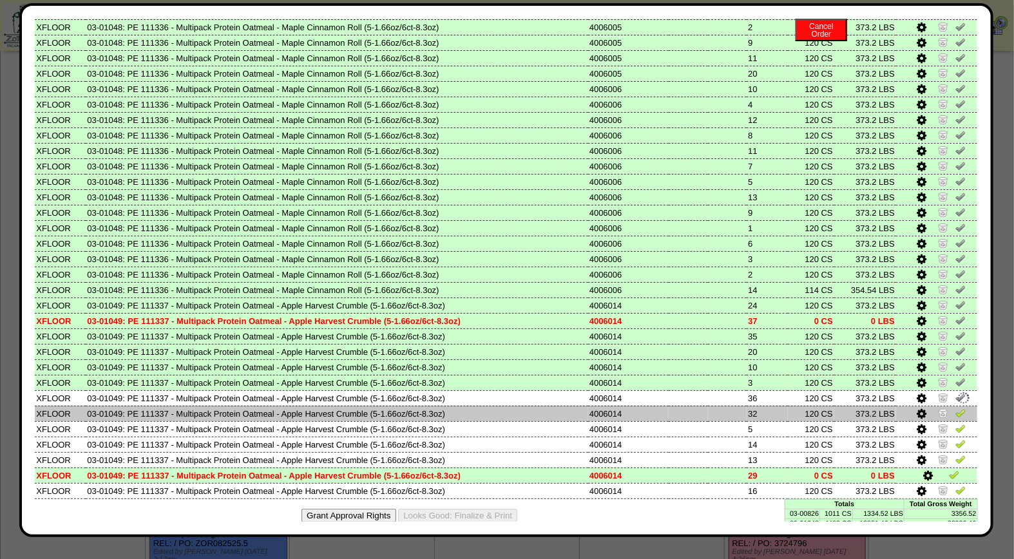
click at [956, 408] on img at bounding box center [961, 413] width 10 height 10
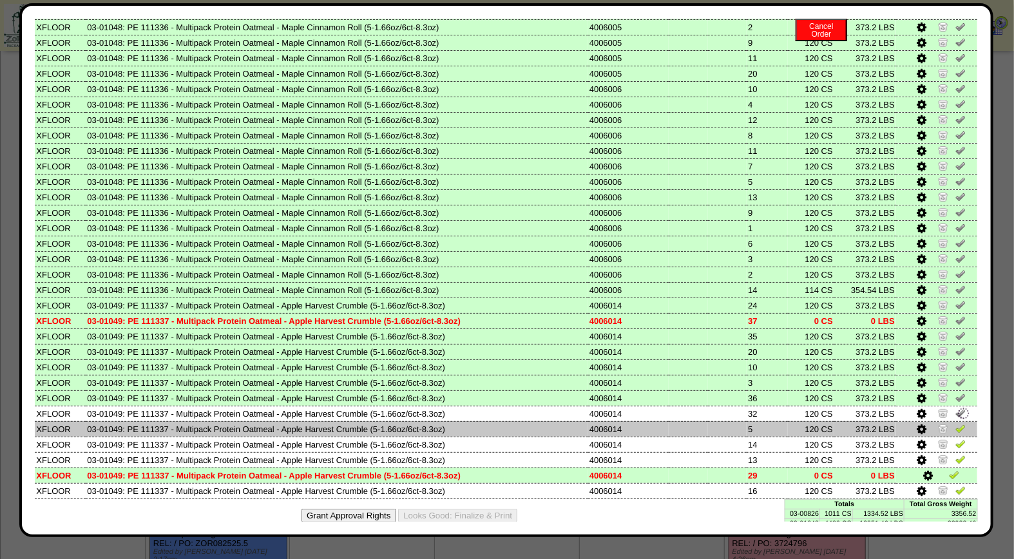
click at [956, 423] on img at bounding box center [961, 428] width 10 height 10
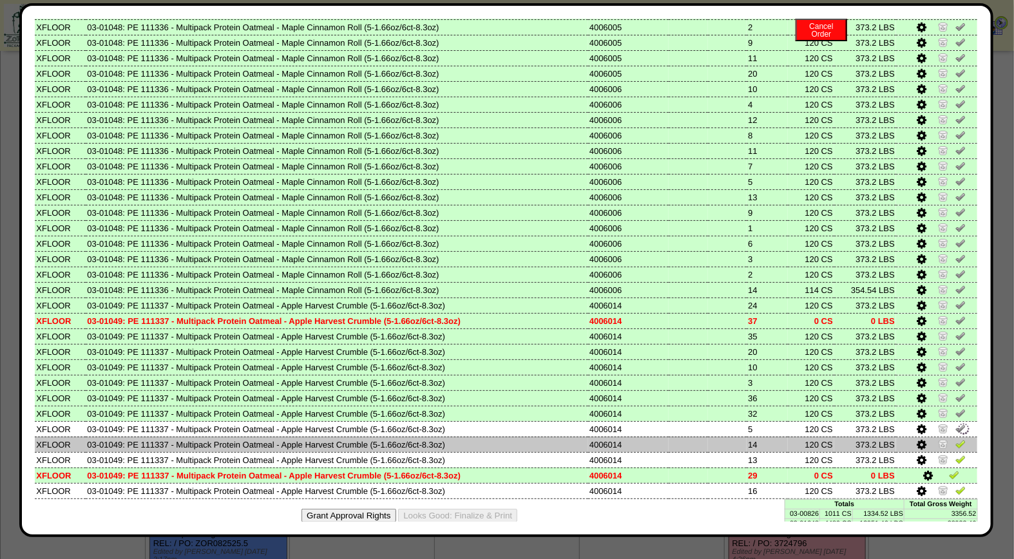
click at [956, 439] on img at bounding box center [961, 444] width 10 height 10
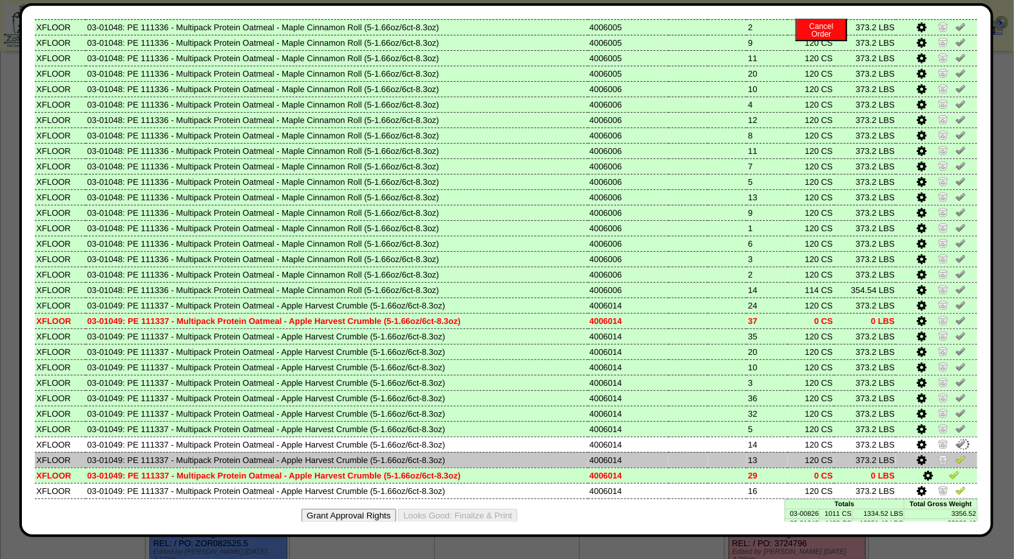
click at [956, 454] on img at bounding box center [961, 459] width 10 height 10
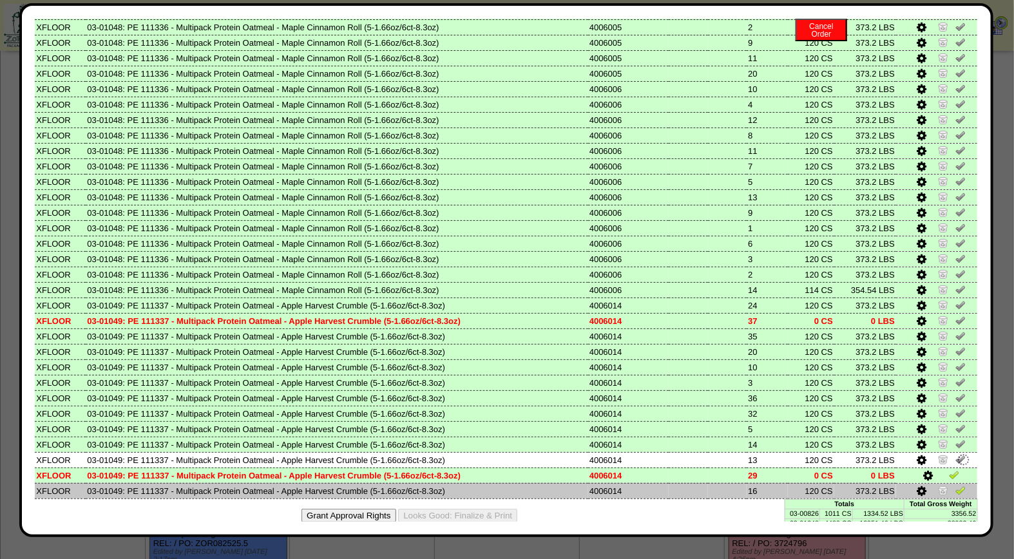
click at [956, 485] on img at bounding box center [961, 490] width 10 height 10
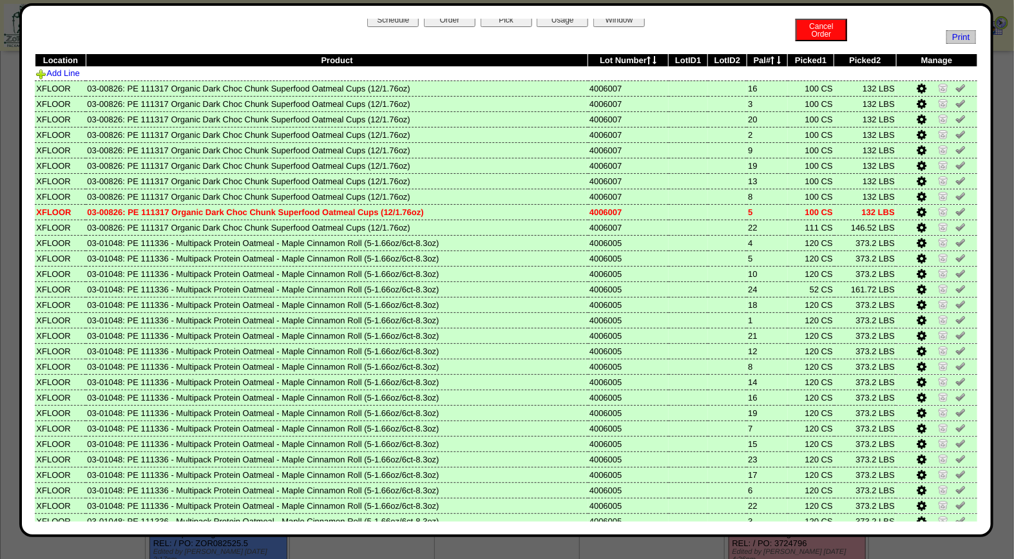
scroll to position [0, 0]
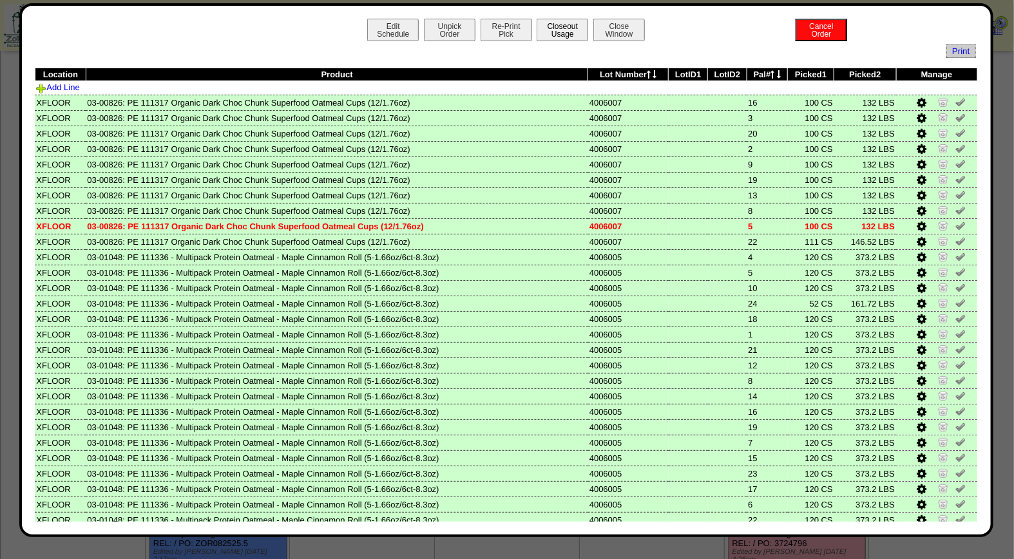
click at [552, 23] on button "Closeout Usage" at bounding box center [563, 30] width 52 height 23
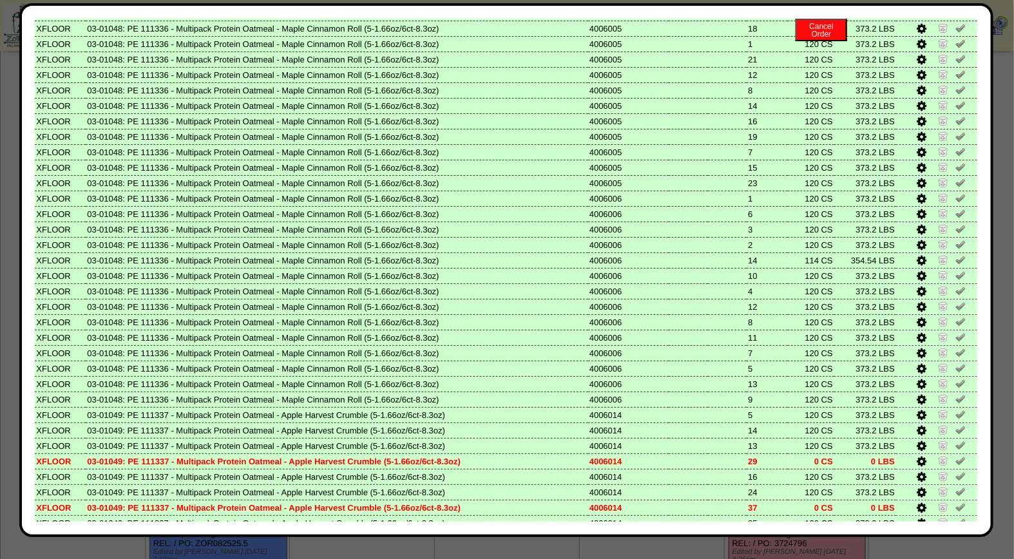
scroll to position [539, 0]
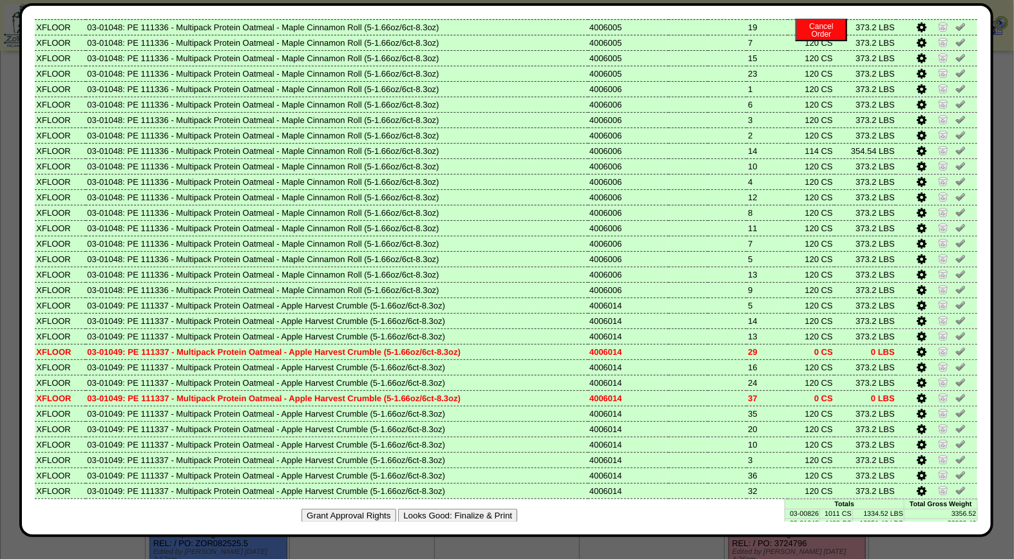
click at [471, 509] on button "Looks Good: Finalize & Print" at bounding box center [457, 516] width 119 height 14
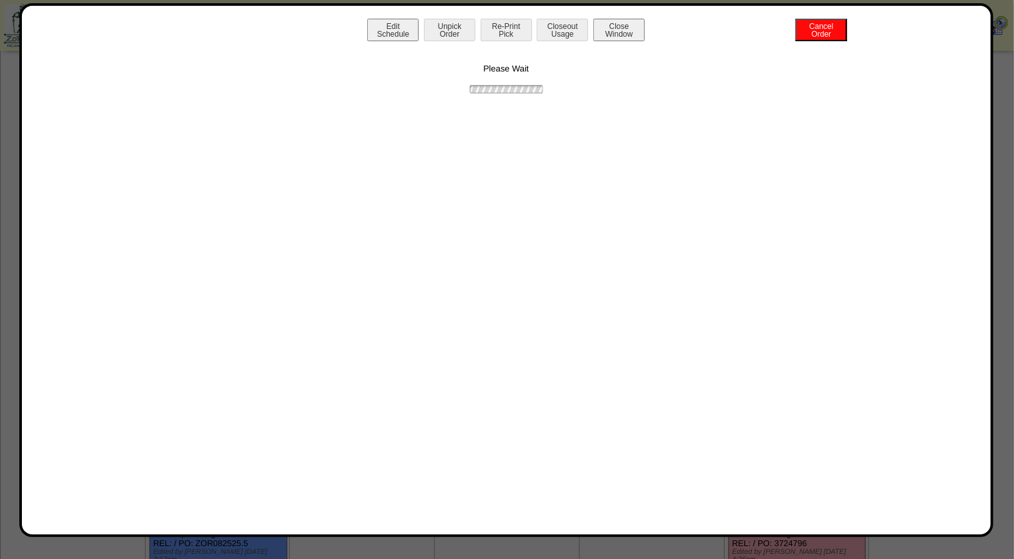
scroll to position [0, 0]
click at [508, 30] on button "Print BOL" at bounding box center [507, 30] width 52 height 23
